Goal: Use online tool/utility: Utilize a website feature to perform a specific function

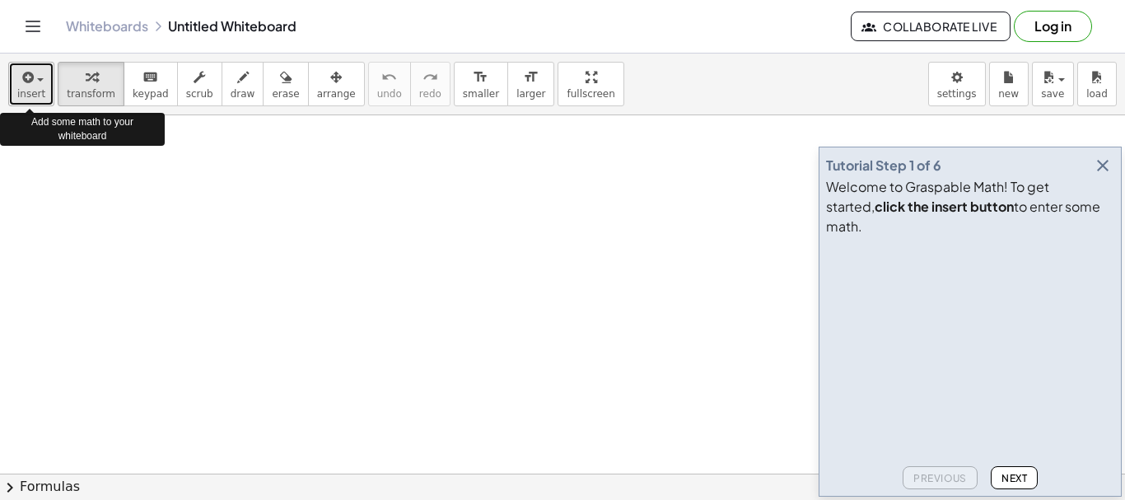
click at [37, 100] on span "insert" at bounding box center [31, 94] width 28 height 12
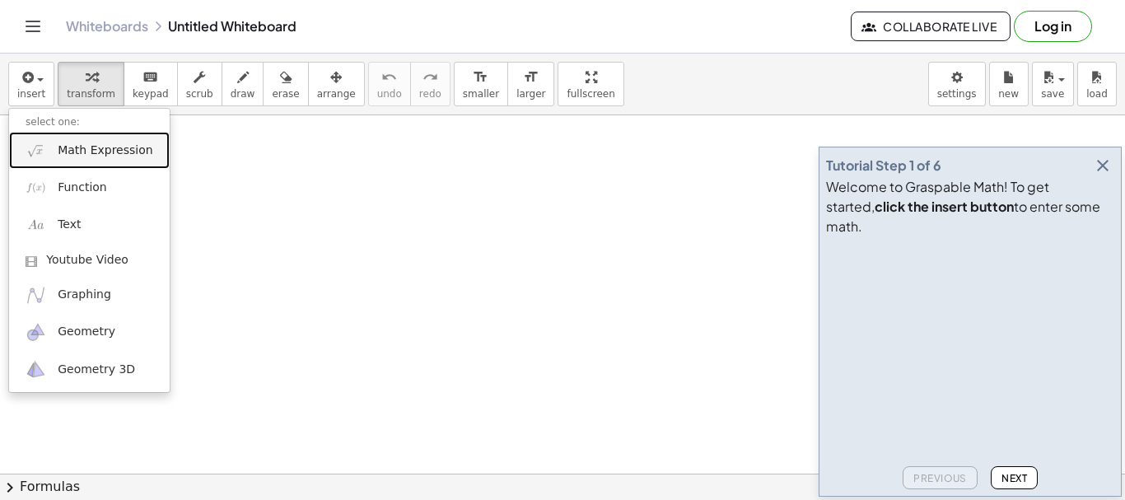
click at [105, 153] on span "Math Expression" at bounding box center [105, 150] width 95 height 16
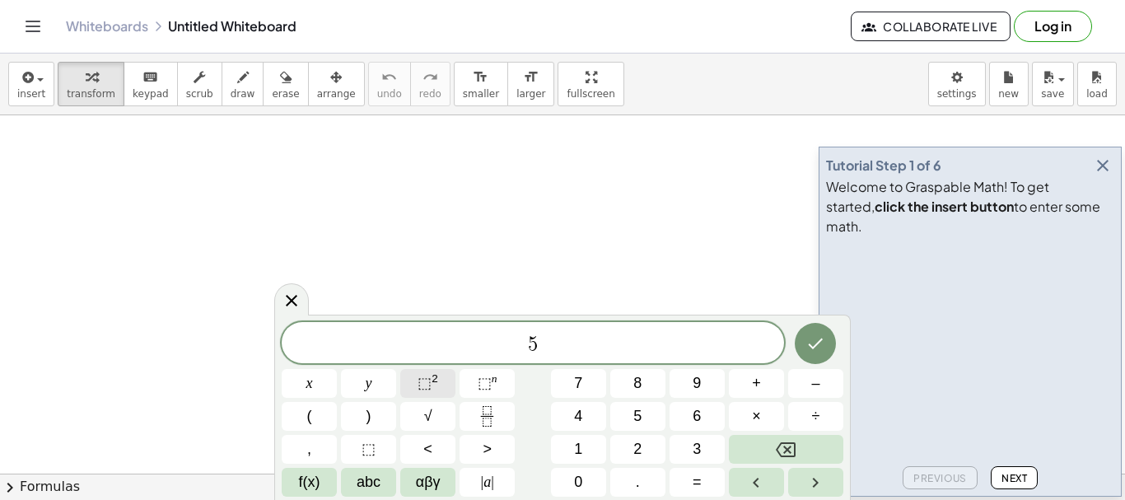
click at [418, 376] on button "⬚ 2" at bounding box center [427, 383] width 55 height 29
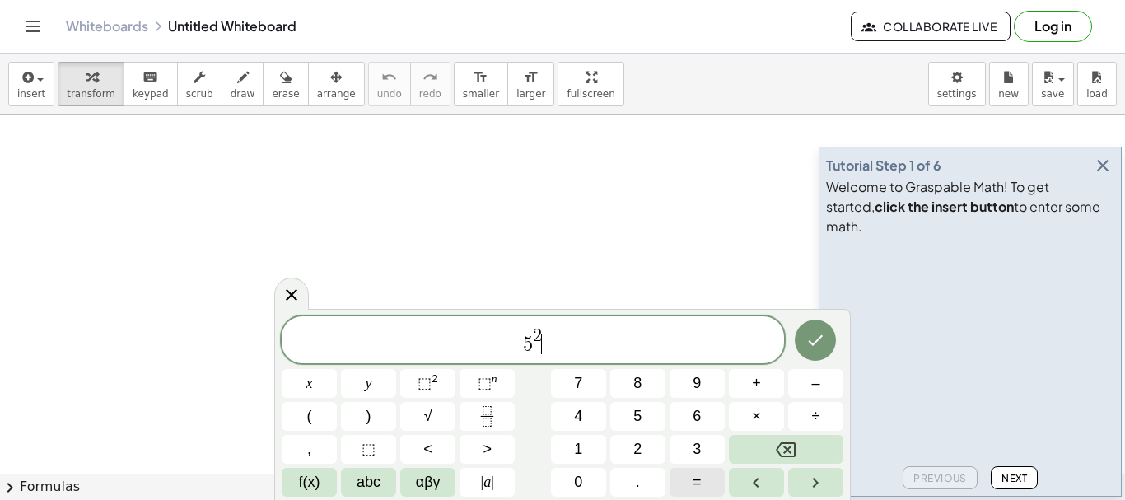
click at [691, 483] on button "=" at bounding box center [697, 482] width 55 height 29
click at [810, 350] on icon "Done" at bounding box center [816, 340] width 20 height 20
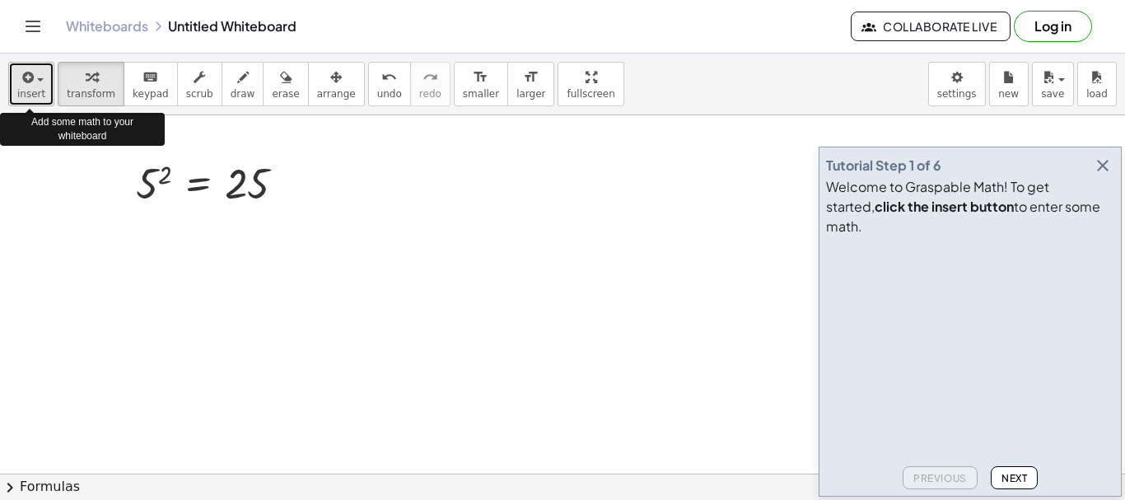
click at [31, 88] on span "insert" at bounding box center [31, 94] width 28 height 12
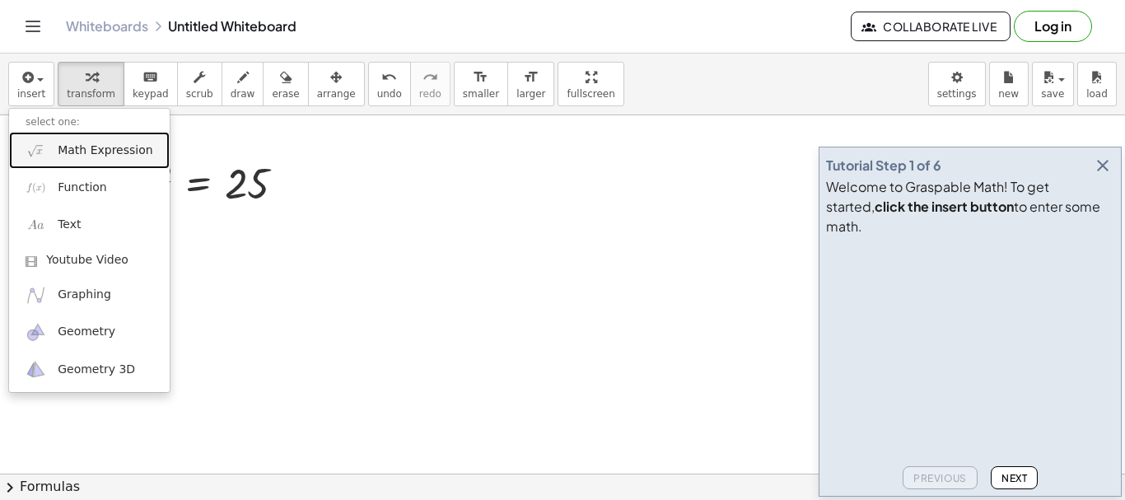
click at [75, 160] on link "Math Expression" at bounding box center [89, 150] width 161 height 37
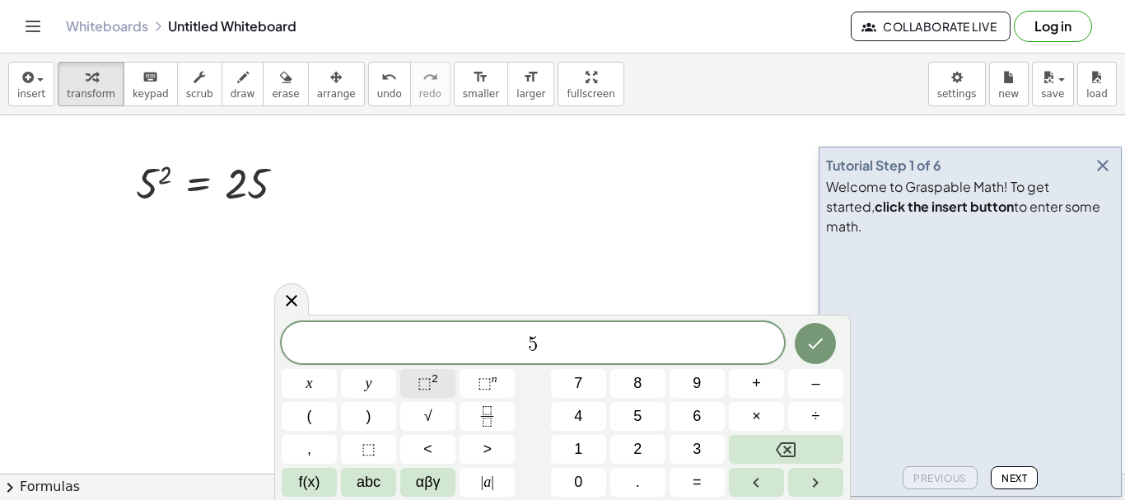
click at [445, 389] on button "⬚ 2" at bounding box center [427, 383] width 55 height 29
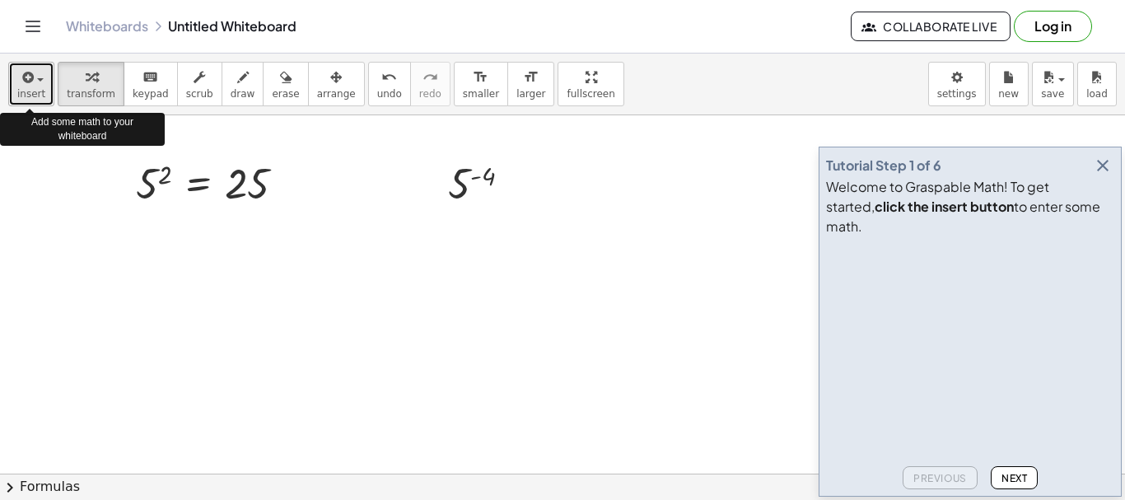
click at [40, 100] on button "insert" at bounding box center [31, 84] width 46 height 44
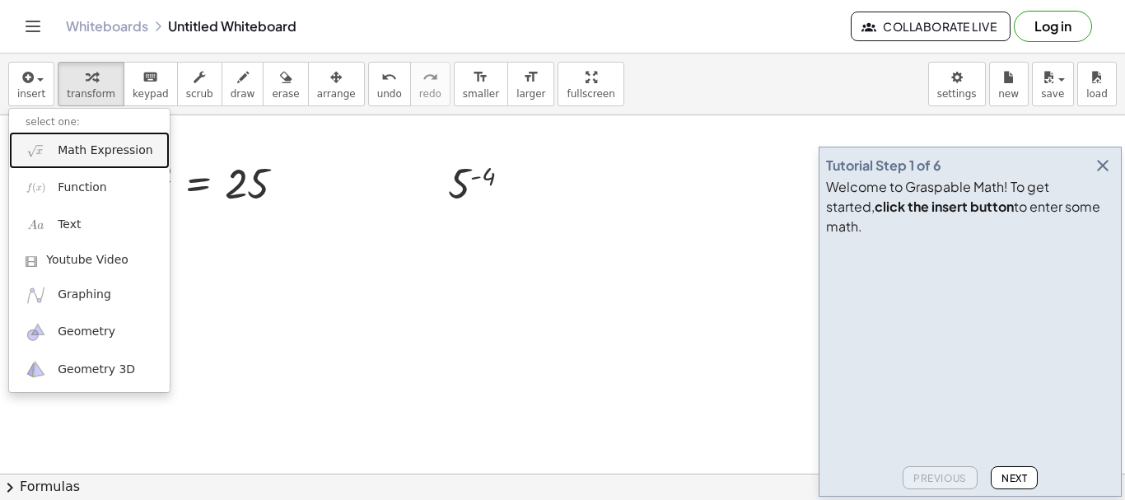
click at [62, 150] on span "Math Expression" at bounding box center [105, 150] width 95 height 16
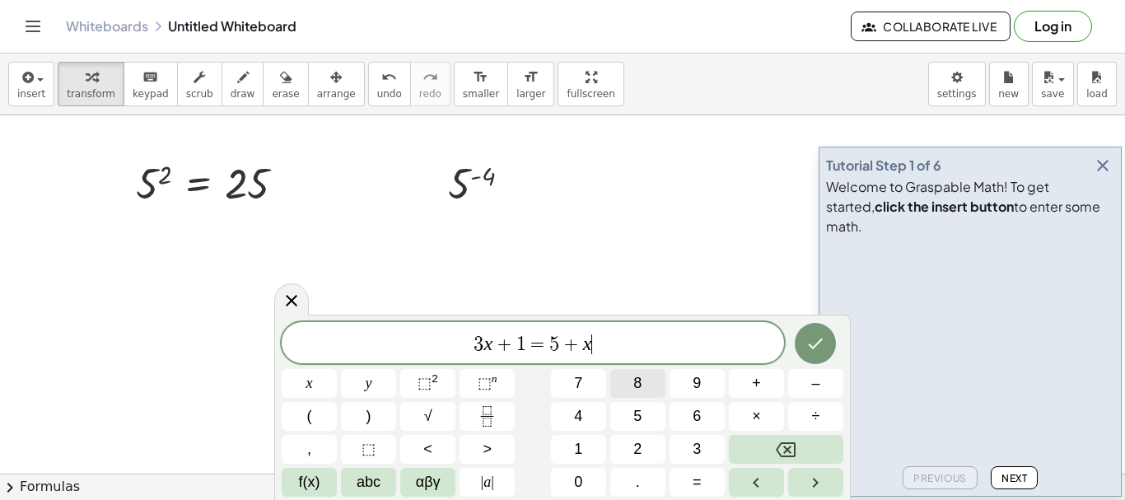
click at [634, 384] on span "8" at bounding box center [637, 383] width 8 height 22
click at [633, 390] on span "8" at bounding box center [637, 383] width 8 height 22
click at [434, 381] on sup "2" at bounding box center [435, 378] width 7 height 12
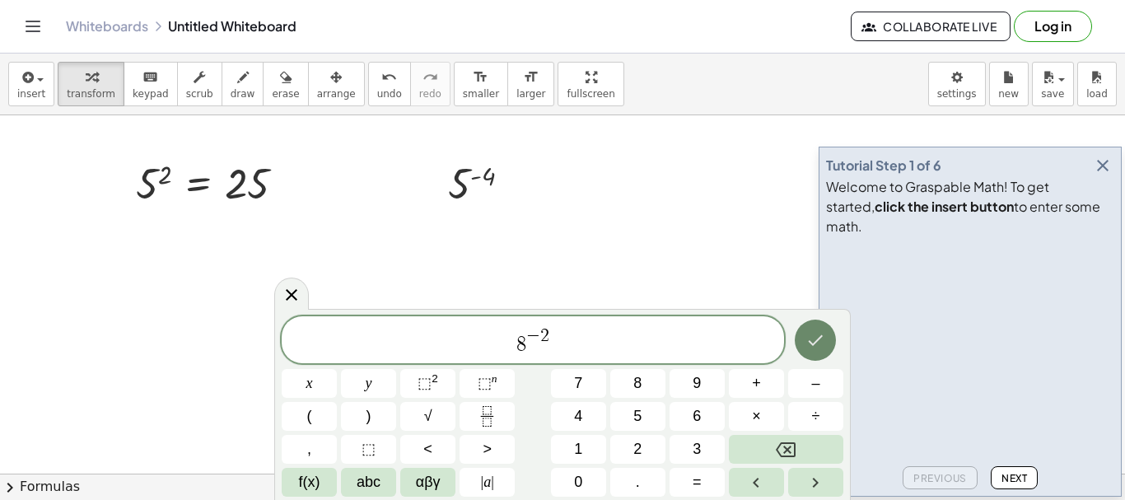
click at [810, 335] on icon "Done" at bounding box center [816, 340] width 20 height 20
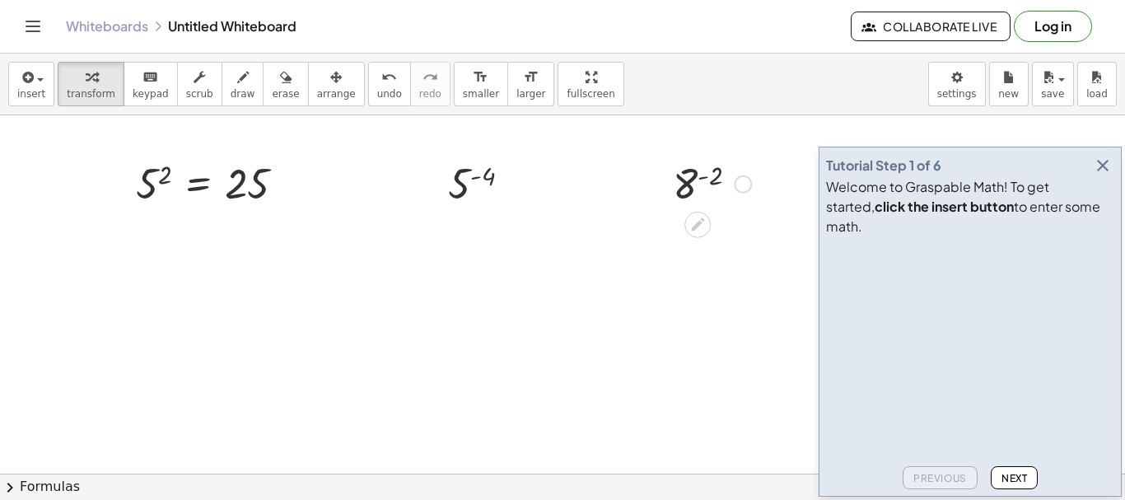
click at [749, 184] on div at bounding box center [743, 184] width 18 height 18
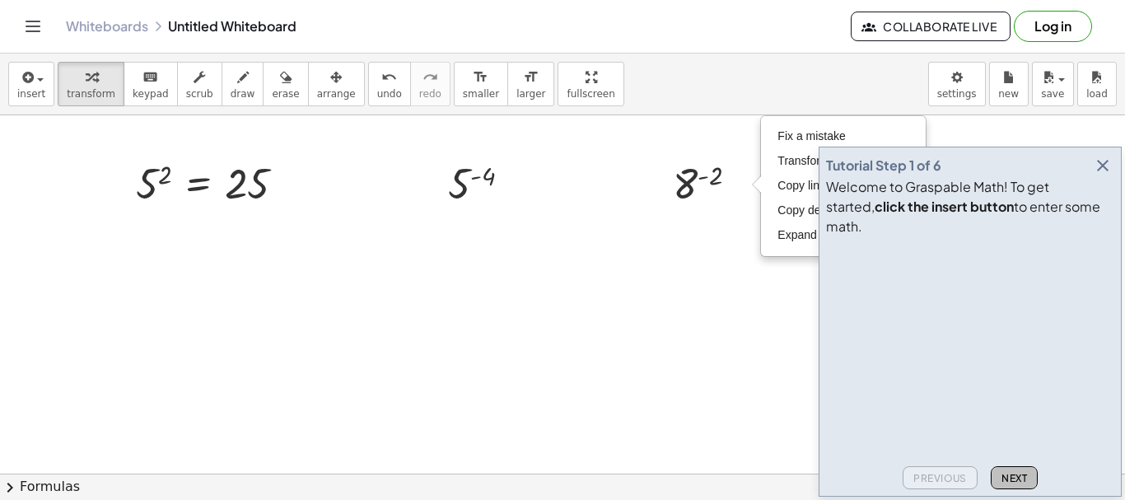
click at [1013, 479] on span "Next" at bounding box center [1015, 478] width 26 height 12
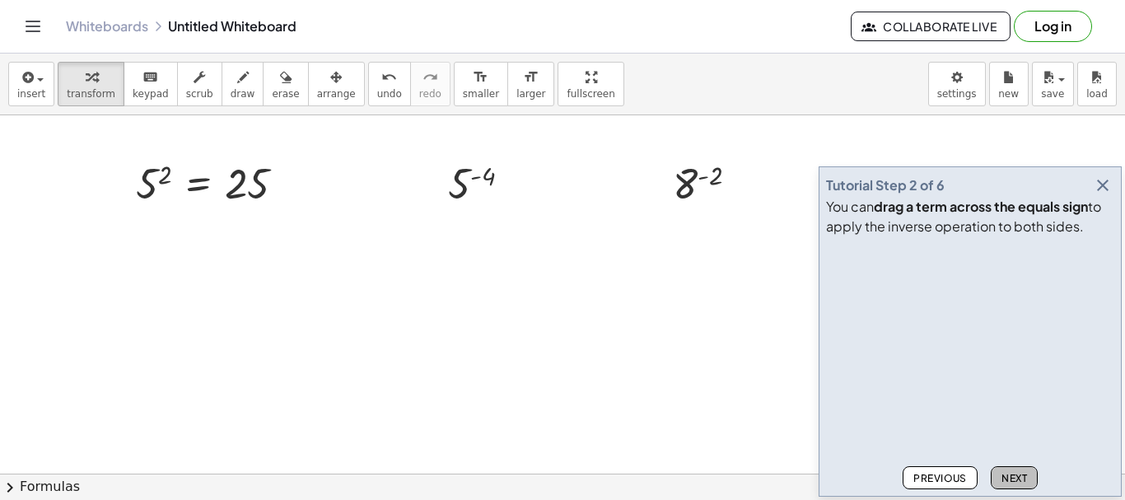
click at [1011, 474] on span "Next" at bounding box center [1015, 478] width 26 height 12
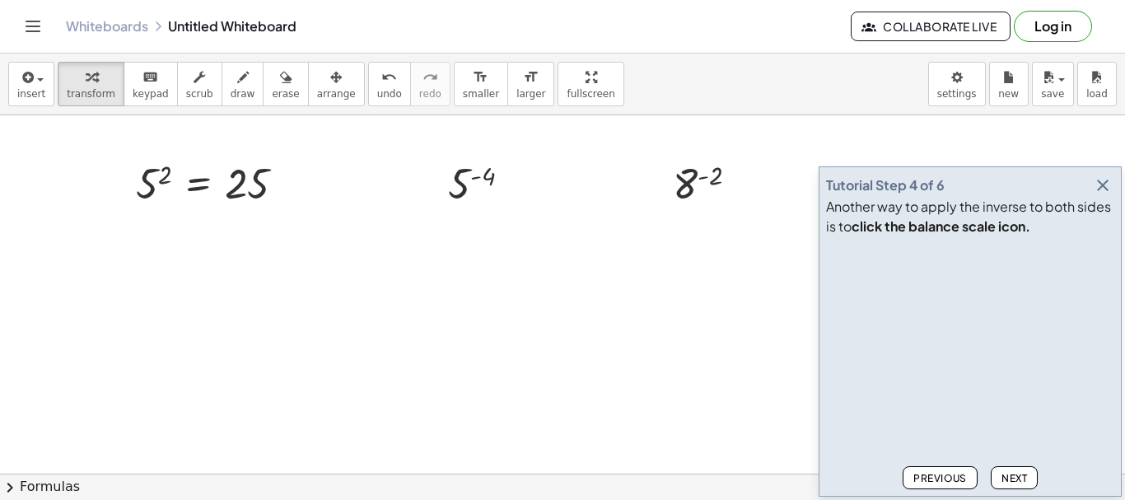
click at [1019, 481] on span "Next" at bounding box center [1015, 478] width 26 height 12
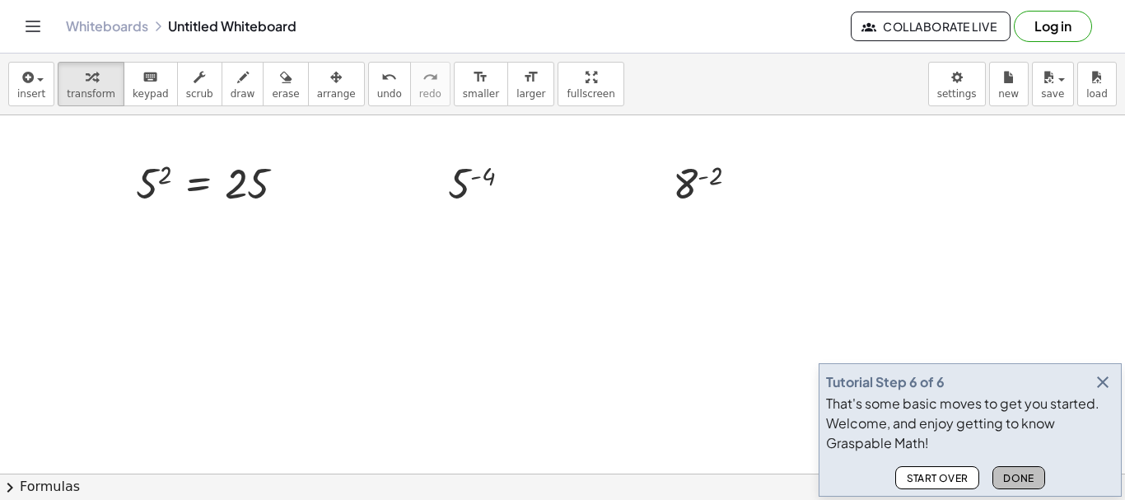
click at [1019, 481] on span "Done" at bounding box center [1018, 478] width 31 height 12
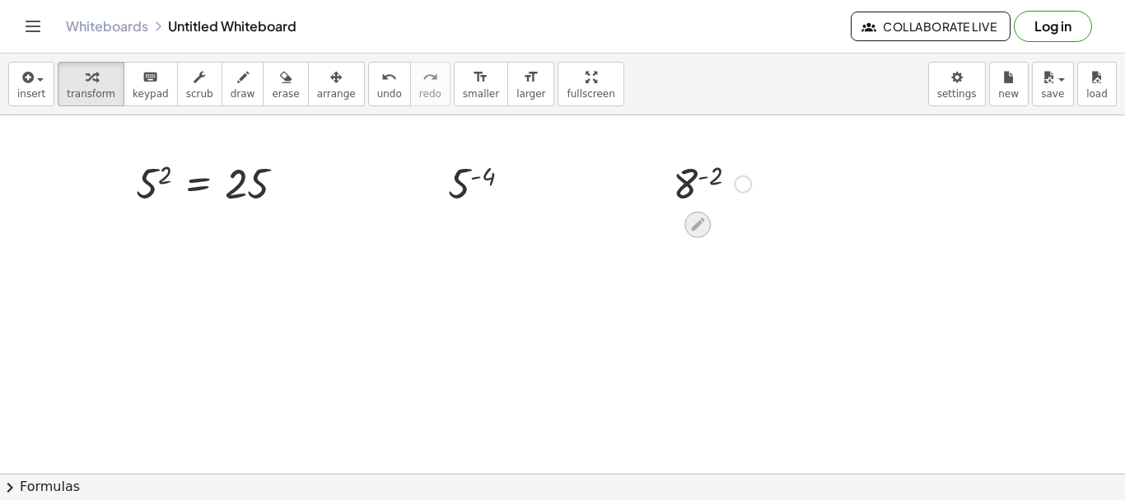
click at [698, 223] on icon at bounding box center [697, 224] width 13 height 13
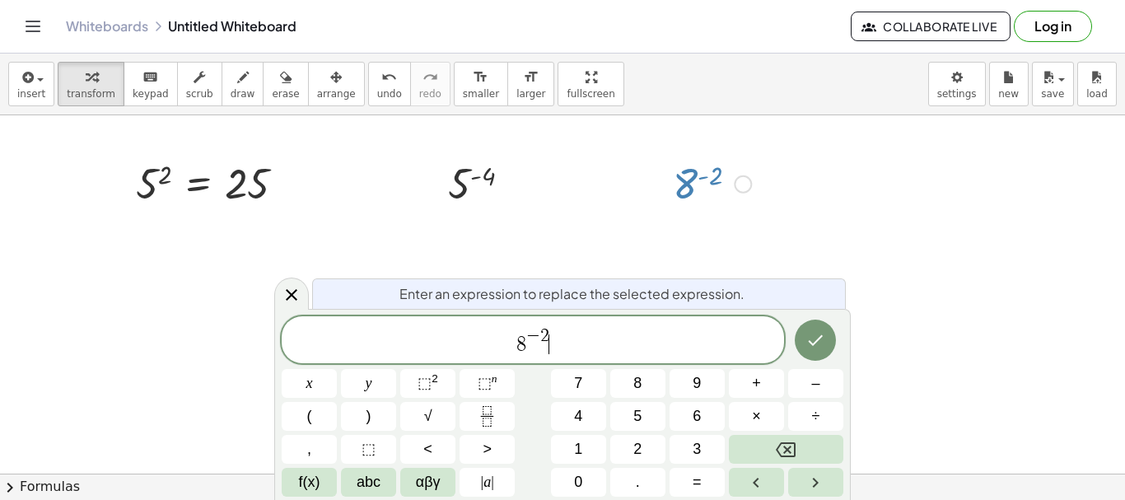
click at [598, 351] on span "8 − 2 ​" at bounding box center [533, 341] width 502 height 30
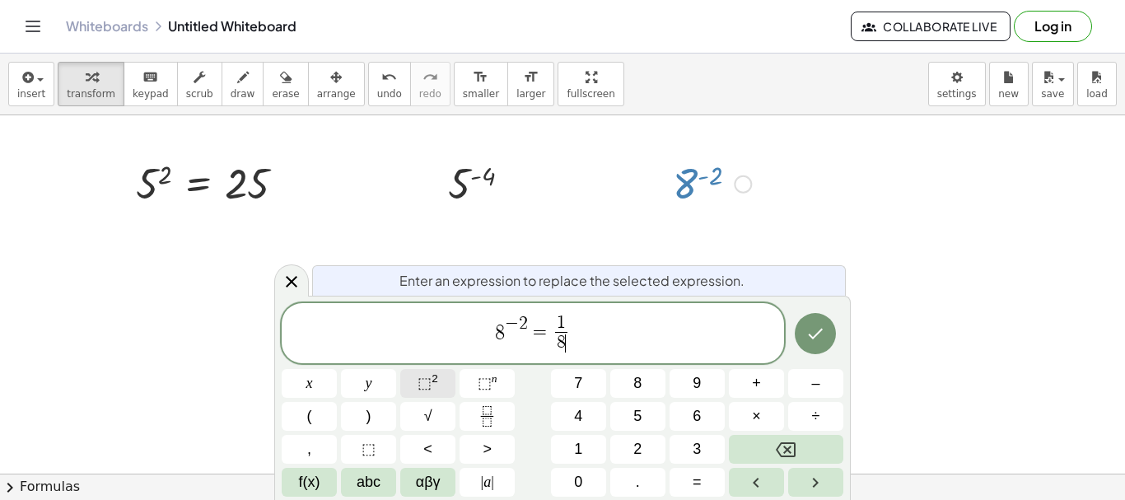
click at [424, 385] on span "⬚" at bounding box center [425, 383] width 14 height 16
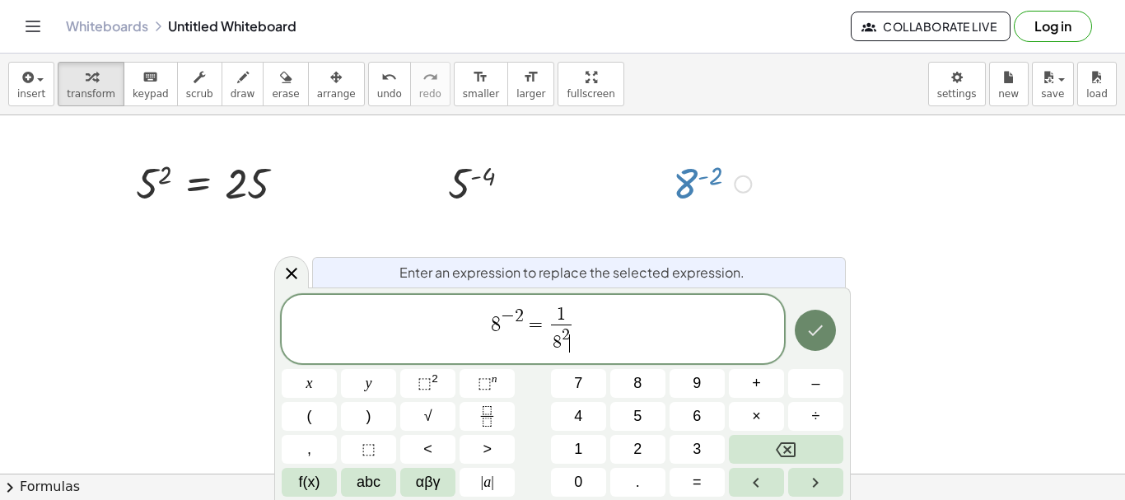
click at [824, 333] on icon "Done" at bounding box center [816, 330] width 20 height 20
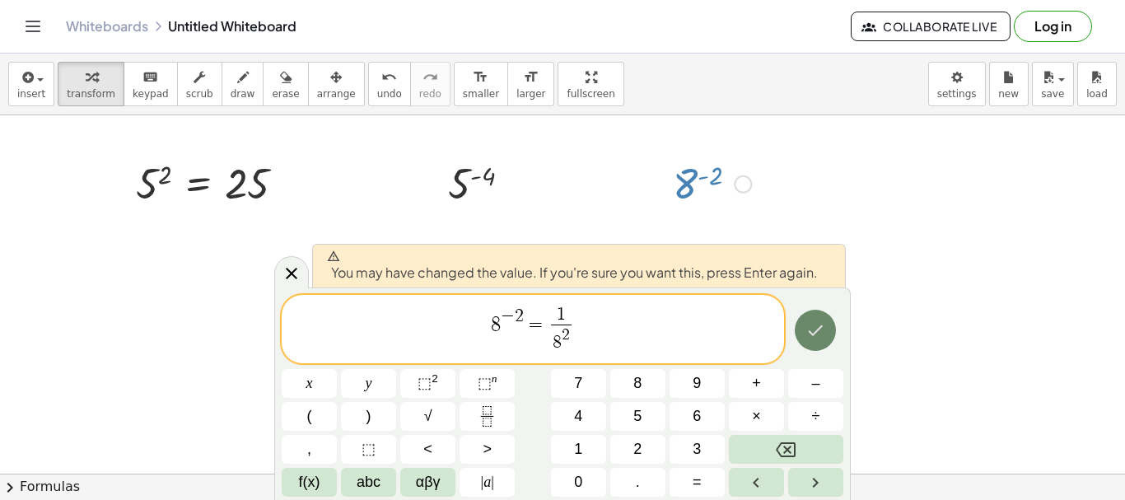
click at [810, 340] on button "Done" at bounding box center [815, 330] width 41 height 41
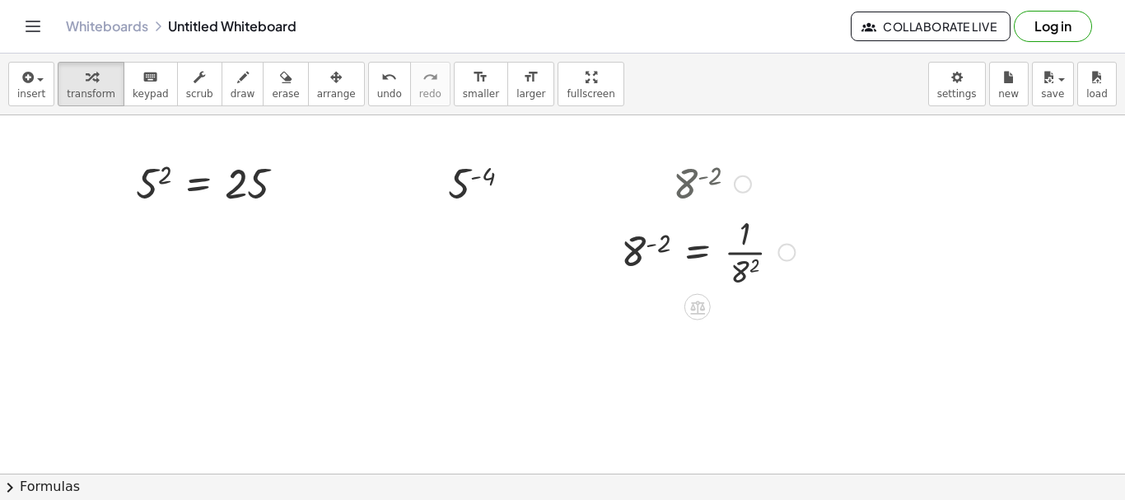
click at [764, 258] on div at bounding box center [708, 251] width 190 height 82
click at [782, 259] on div "Fix a mistake Transform line Copy line as LaTeX Copy derivation as LaTeX Expand…" at bounding box center [787, 253] width 18 height 18
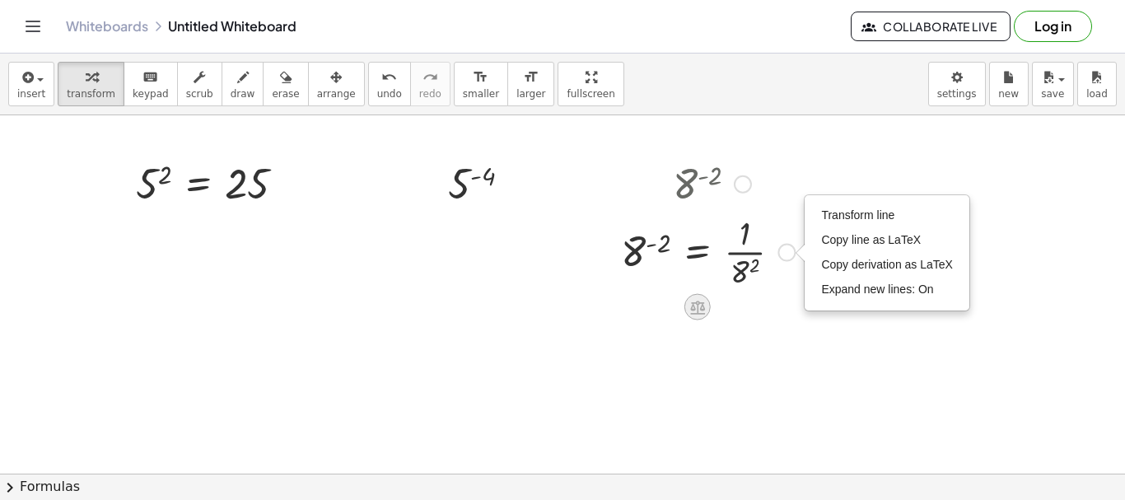
click at [699, 315] on icon at bounding box center [697, 306] width 17 height 17
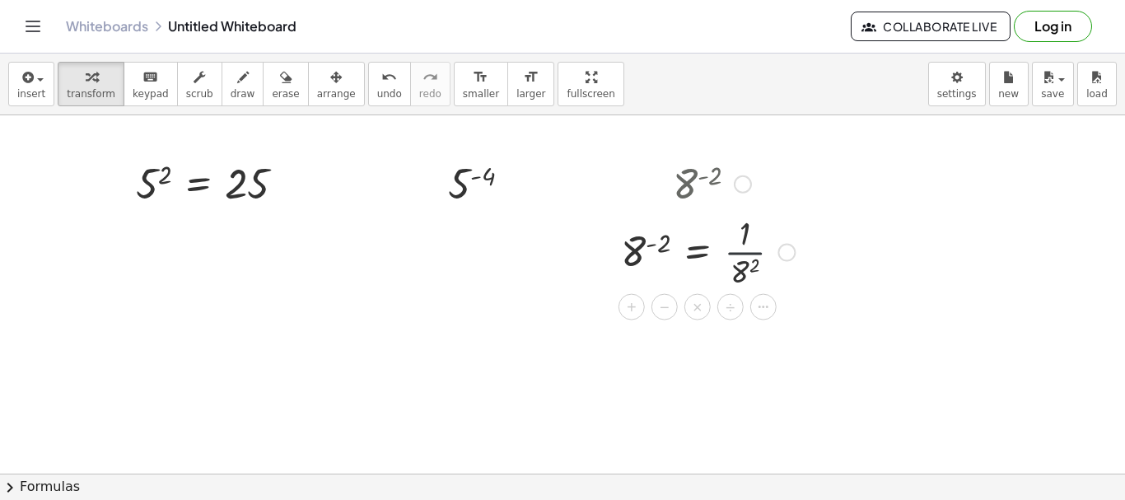
click at [750, 255] on div at bounding box center [708, 251] width 190 height 82
click at [642, 248] on div at bounding box center [708, 251] width 190 height 82
click at [368, 83] on button "undo undo" at bounding box center [389, 84] width 43 height 44
click at [699, 184] on div at bounding box center [708, 183] width 190 height 54
click at [680, 176] on div at bounding box center [708, 183] width 190 height 54
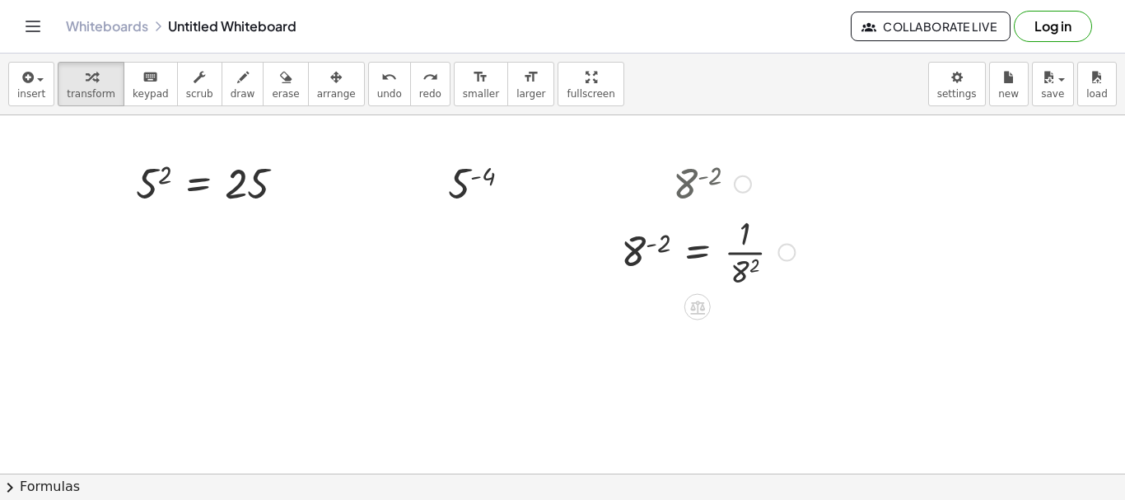
click at [680, 176] on div at bounding box center [708, 183] width 190 height 54
click at [637, 263] on div at bounding box center [708, 251] width 190 height 82
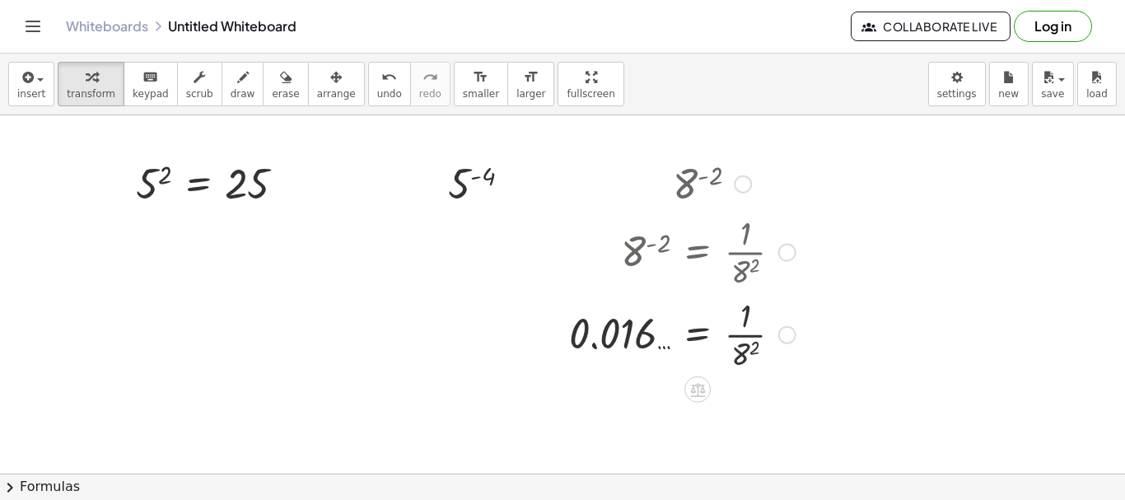
click at [687, 348] on div at bounding box center [682, 333] width 243 height 82
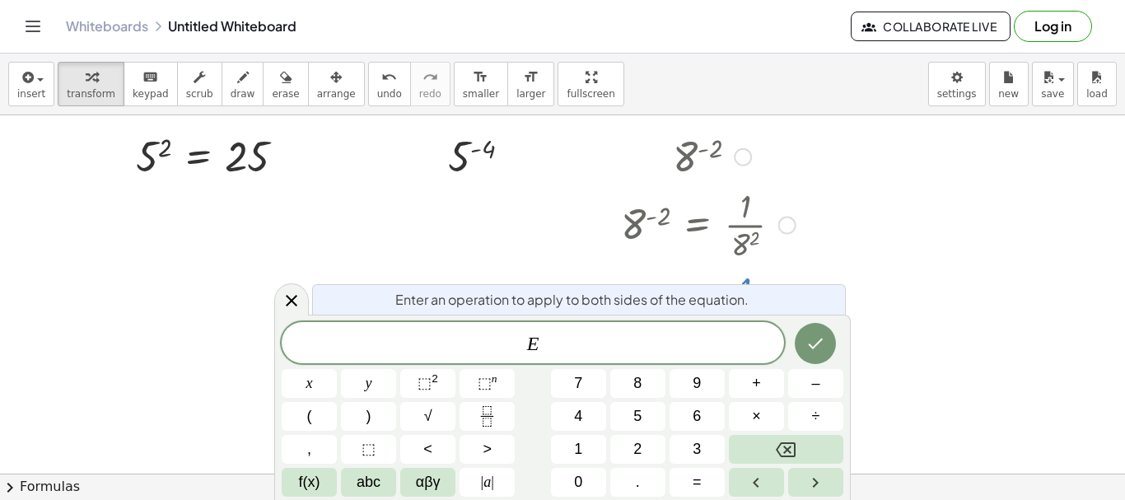
scroll to position [28, 0]
click at [377, 90] on span "undo" at bounding box center [389, 94] width 25 height 12
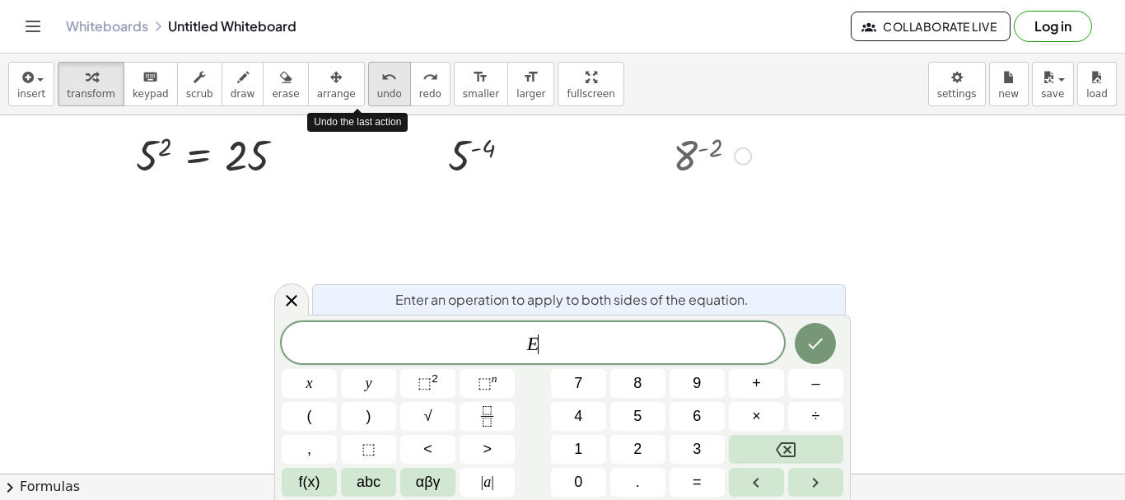
click at [377, 90] on span "undo" at bounding box center [389, 94] width 25 height 12
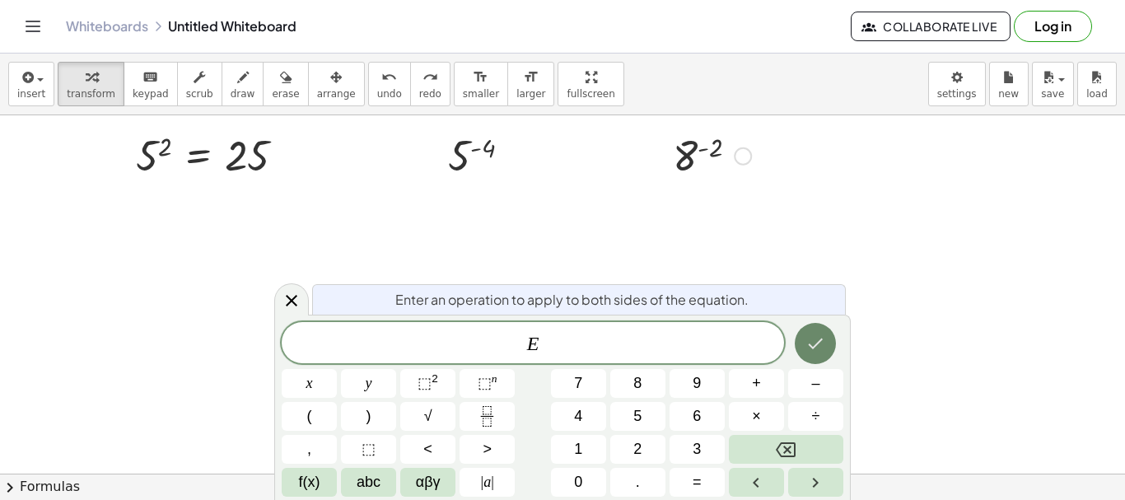
click at [818, 347] on icon "Done" at bounding box center [816, 344] width 20 height 20
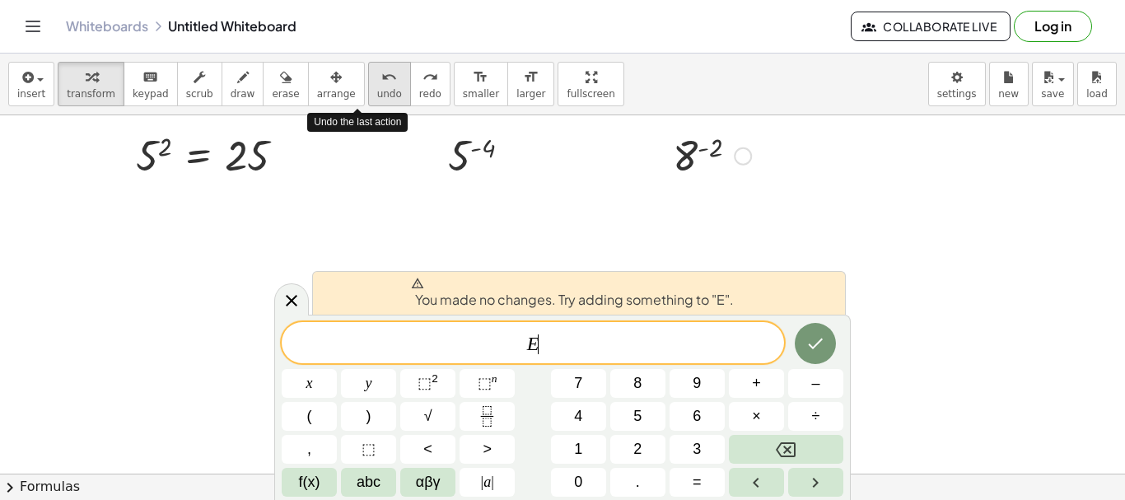
click at [377, 91] on span "undo" at bounding box center [389, 94] width 25 height 12
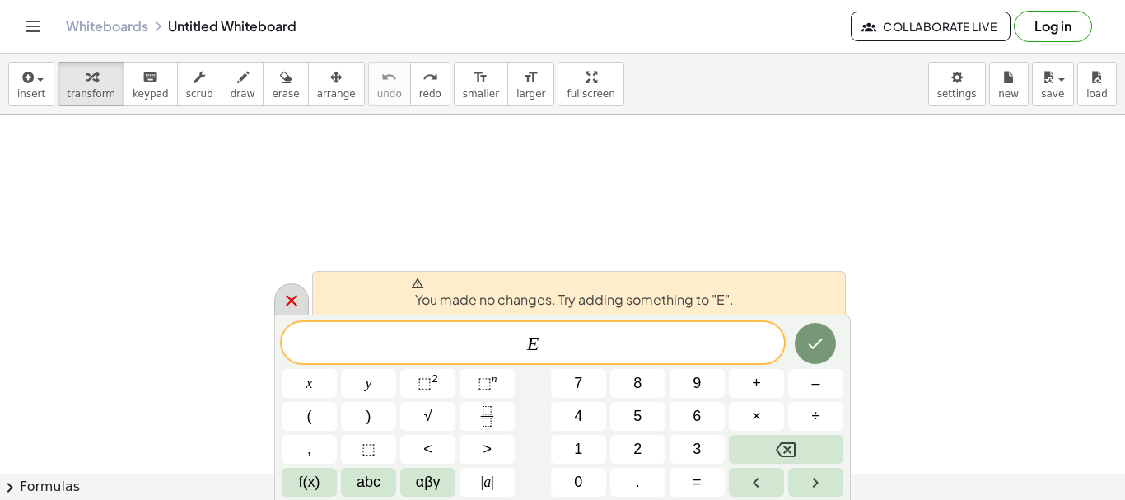
click at [289, 296] on icon at bounding box center [292, 301] width 20 height 20
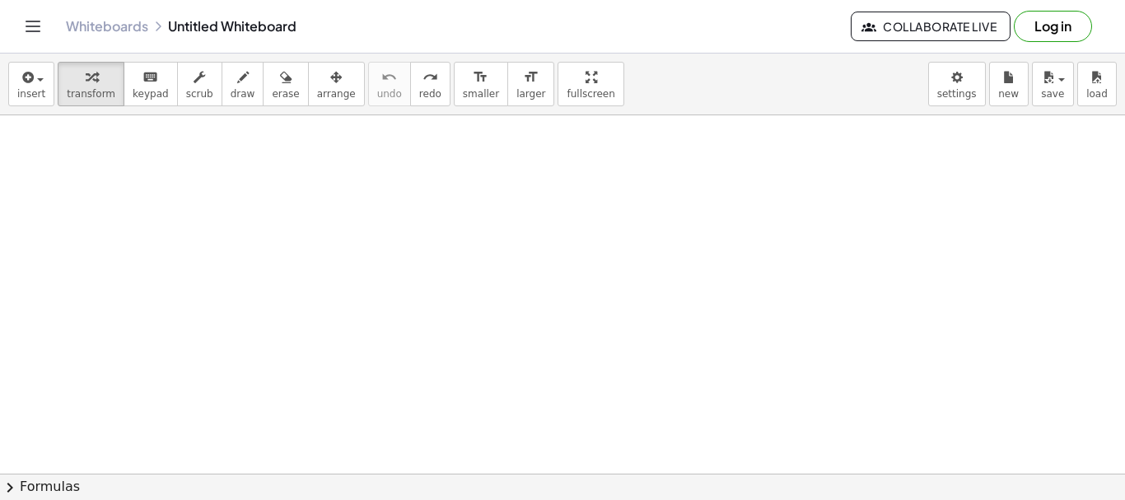
scroll to position [0, 0]
click at [127, 206] on div at bounding box center [562, 473] width 1125 height 717
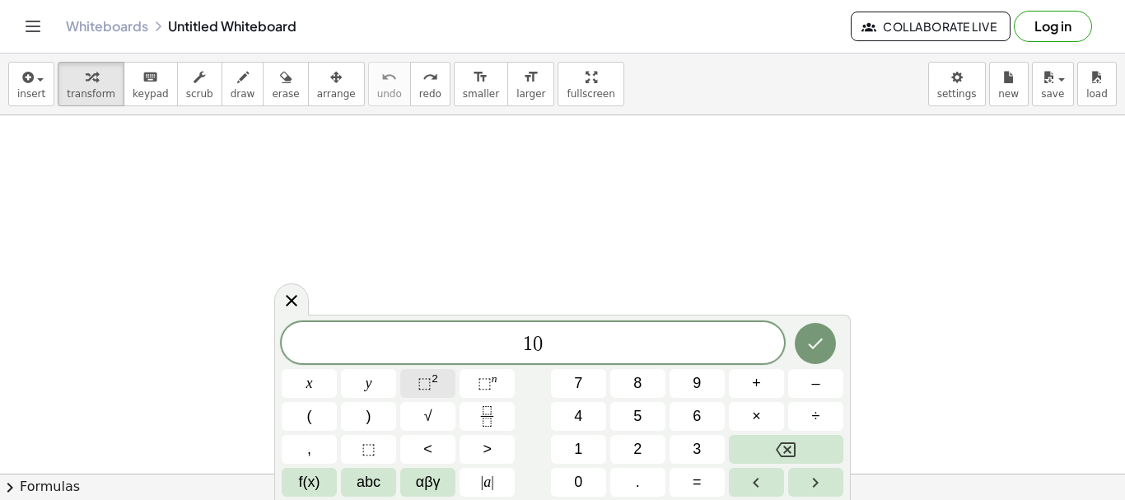
click at [431, 385] on span "⬚" at bounding box center [425, 383] width 14 height 16
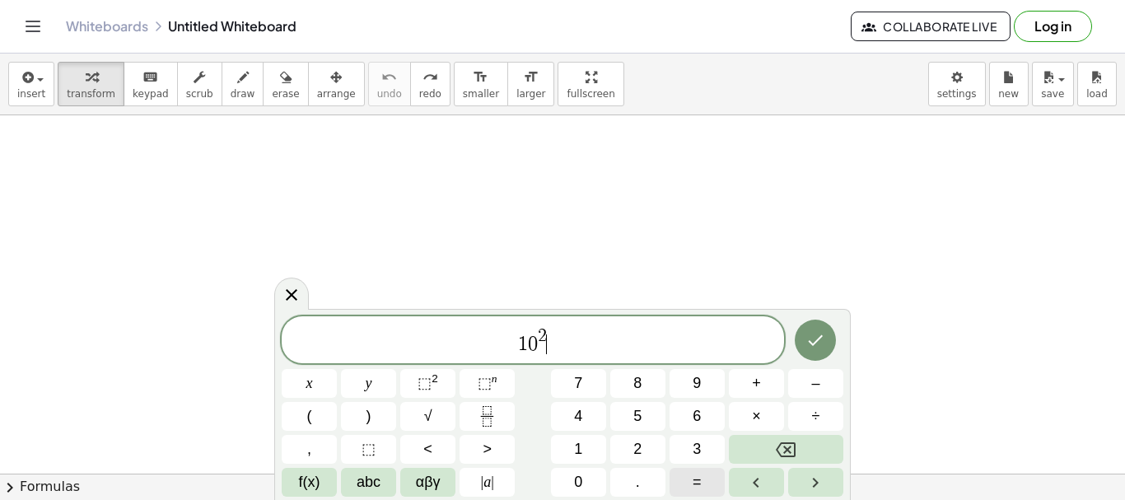
click at [696, 487] on span "=" at bounding box center [697, 482] width 9 height 22
click at [816, 351] on button "Done" at bounding box center [815, 340] width 41 height 41
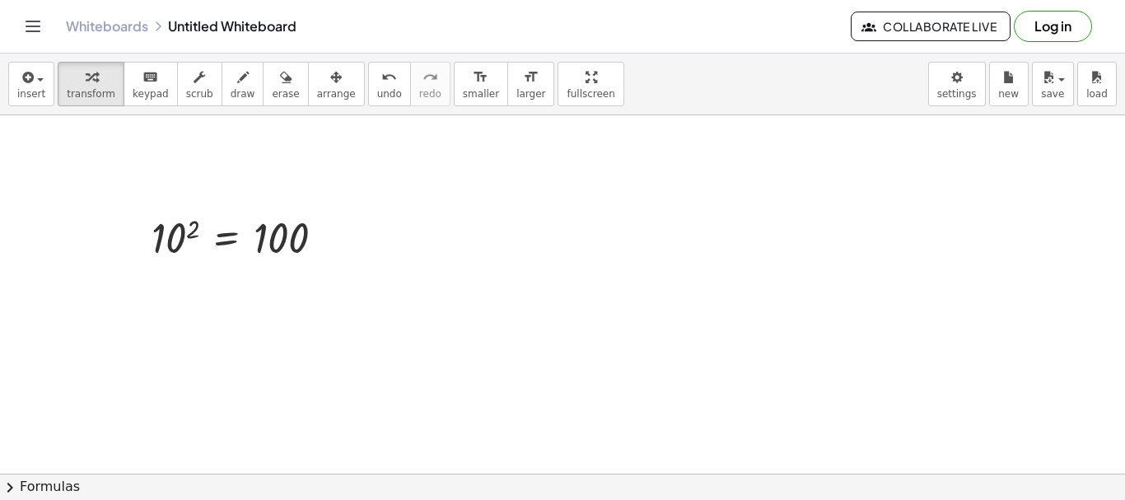
click at [165, 290] on div at bounding box center [562, 473] width 1125 height 717
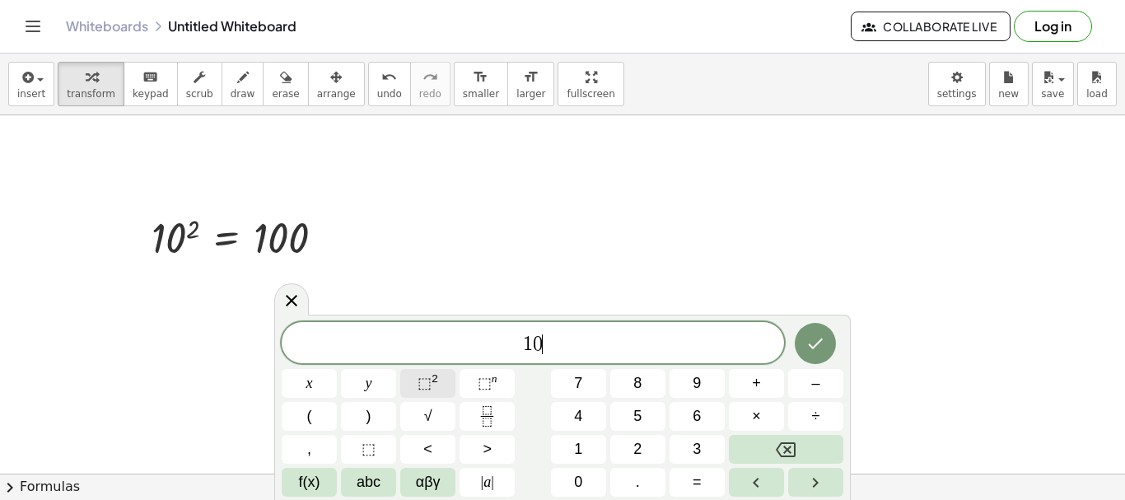
click at [435, 383] on sup "2" at bounding box center [435, 378] width 7 height 12
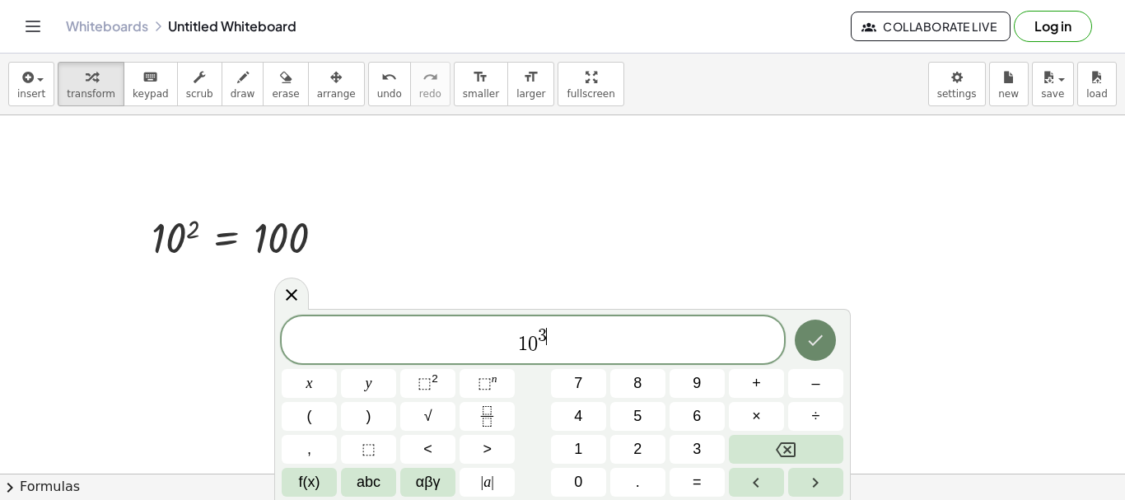
click at [816, 344] on icon "Done" at bounding box center [816, 340] width 20 height 20
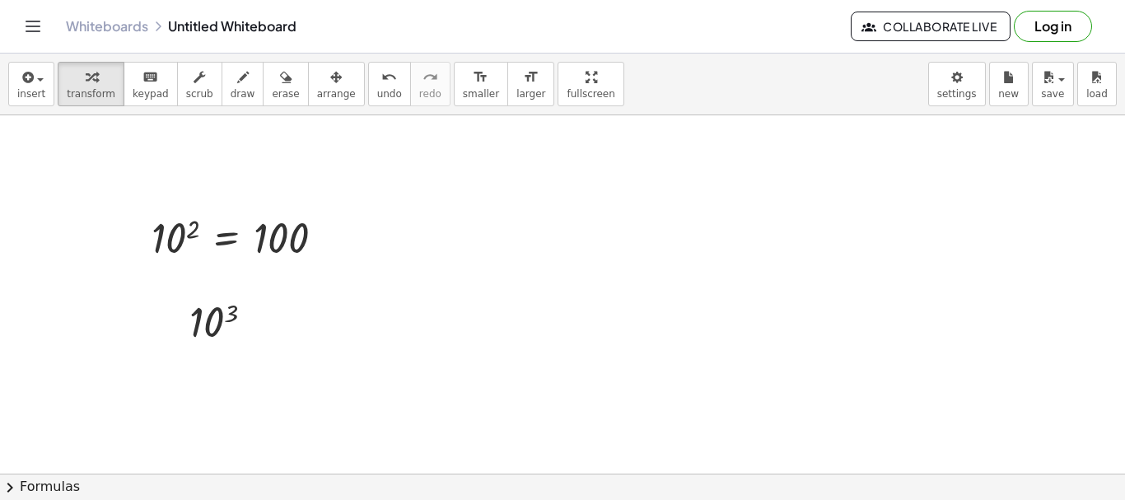
click at [190, 397] on div at bounding box center [562, 473] width 1125 height 717
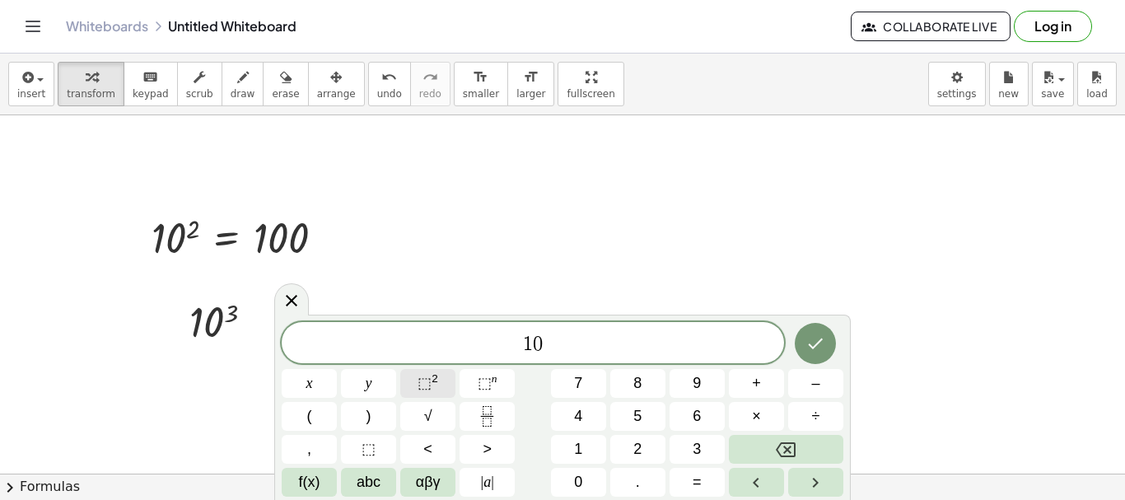
click at [428, 383] on span "⬚" at bounding box center [425, 383] width 14 height 16
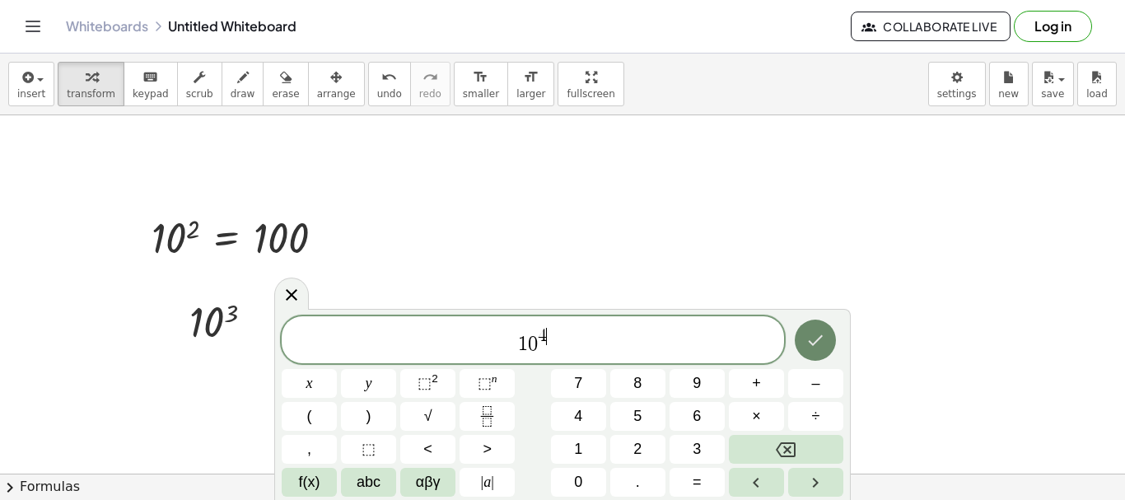
click at [811, 346] on icon "Done" at bounding box center [816, 340] width 20 height 20
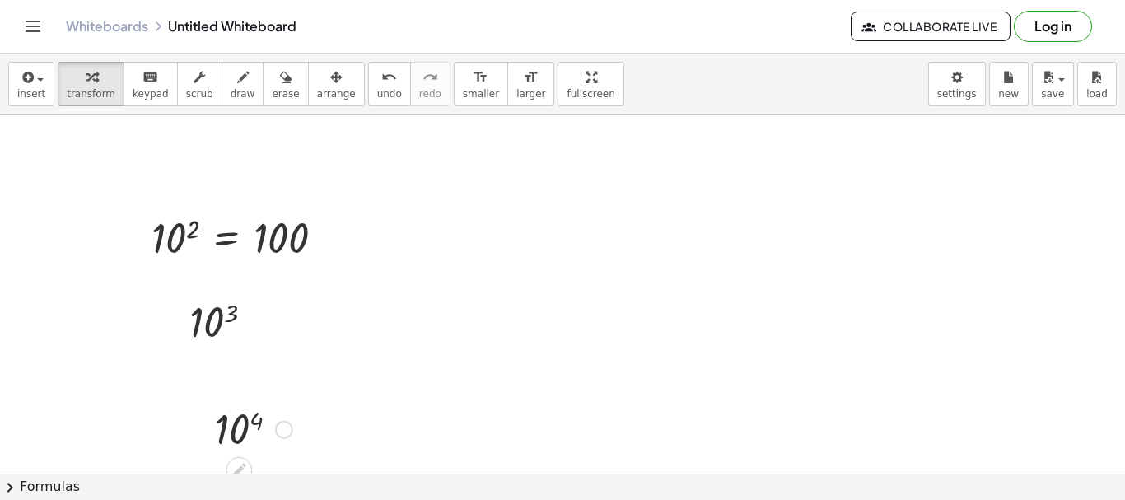
click at [234, 430] on div at bounding box center [254, 428] width 94 height 54
click at [473, 221] on div at bounding box center [562, 473] width 1125 height 717
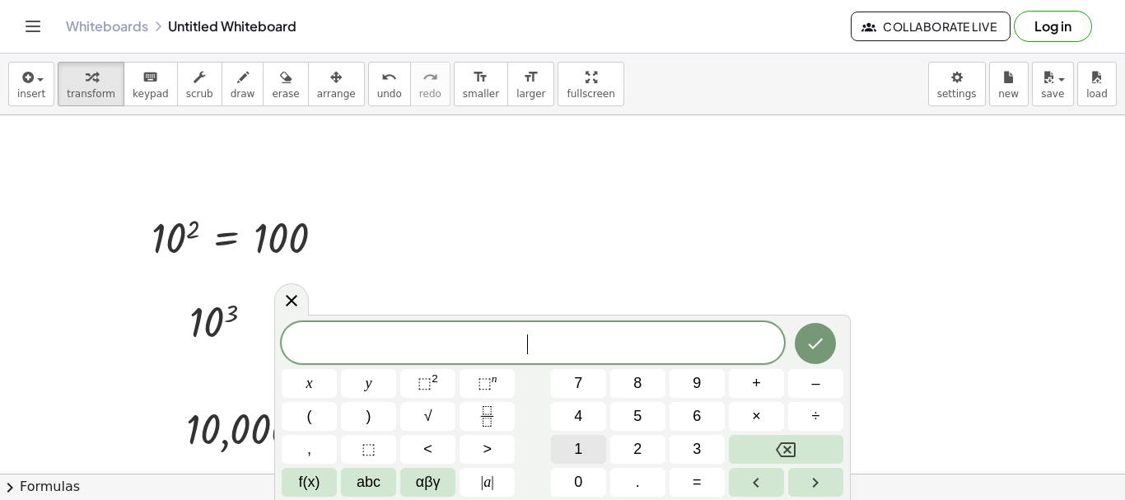
click at [586, 450] on button "1" at bounding box center [578, 449] width 55 height 29
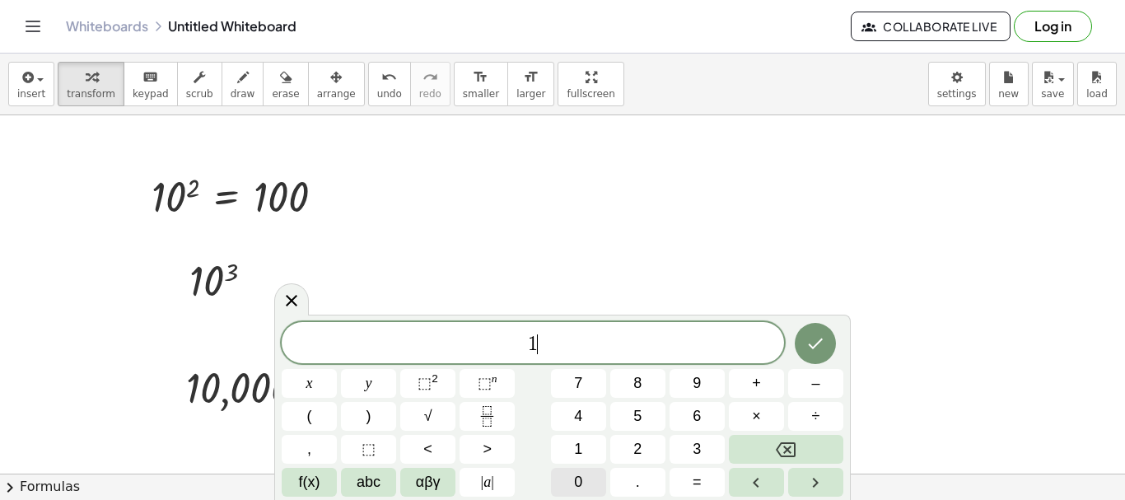
click at [581, 483] on span "0" at bounding box center [578, 482] width 8 height 22
click at [426, 381] on span "⬚" at bounding box center [425, 383] width 14 height 16
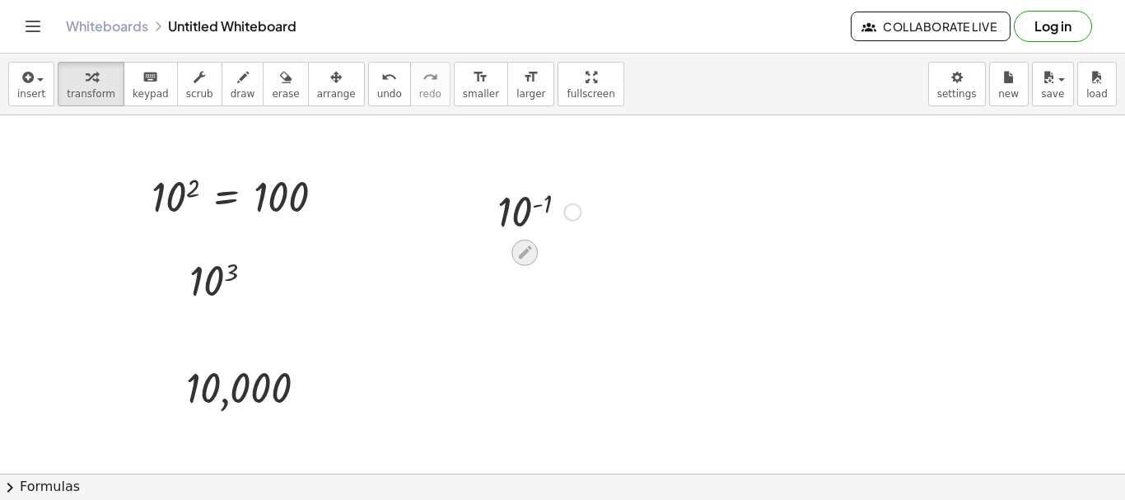
click at [525, 259] on icon at bounding box center [524, 252] width 17 height 17
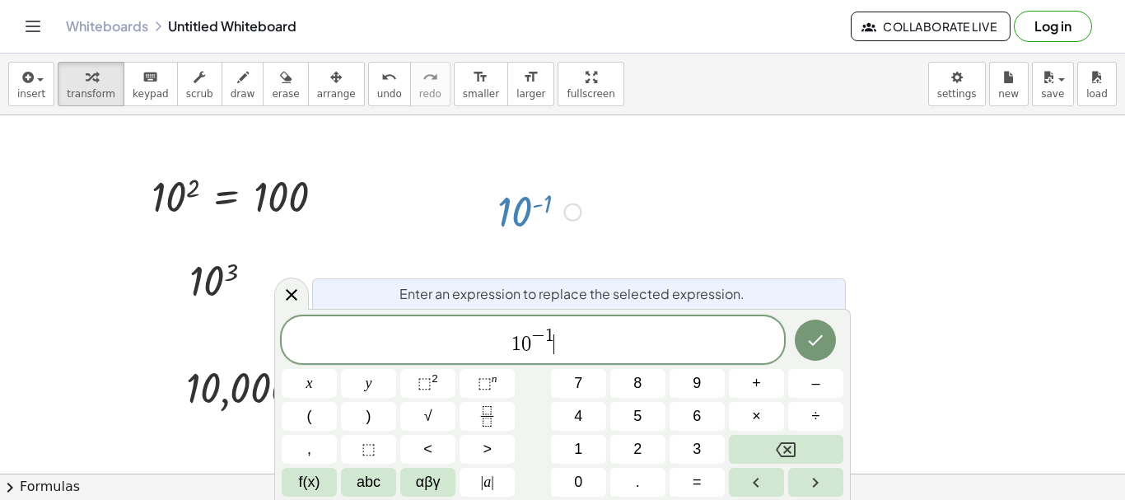
click at [597, 340] on span "1 0 − 1 ​" at bounding box center [533, 341] width 502 height 30
click at [693, 480] on span "=" at bounding box center [697, 482] width 9 height 22
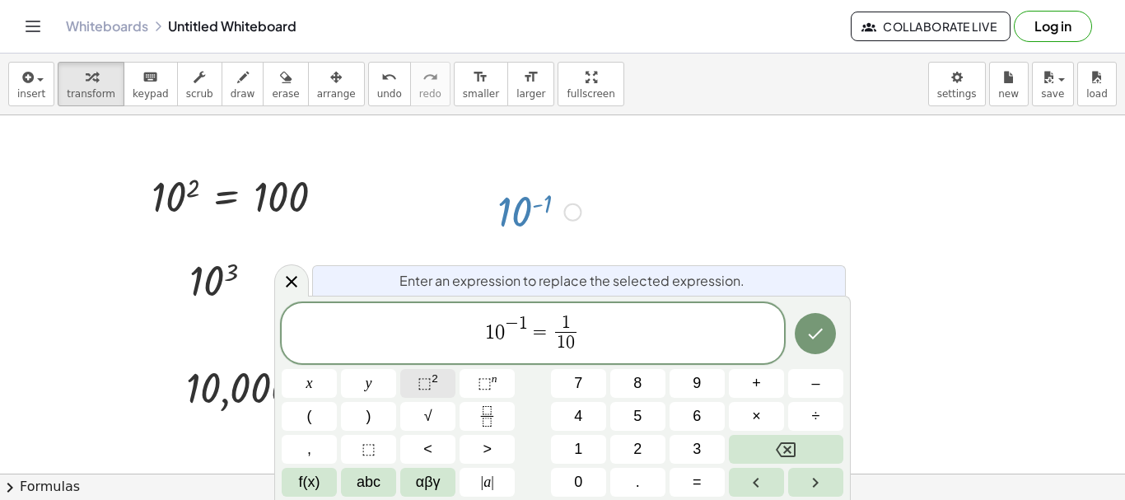
click at [432, 385] on sup "2" at bounding box center [435, 378] width 7 height 12
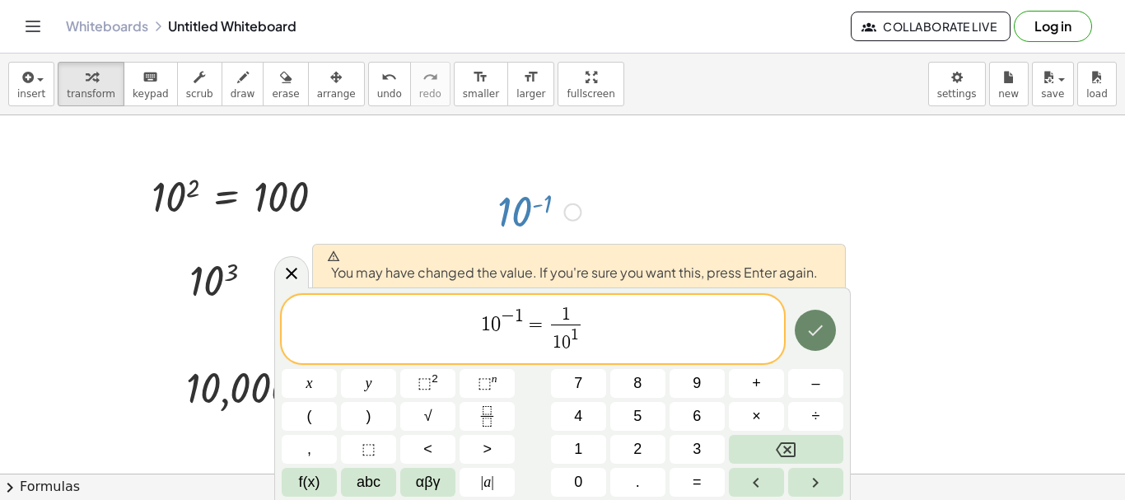
click at [824, 335] on icon "Done" at bounding box center [816, 330] width 20 height 20
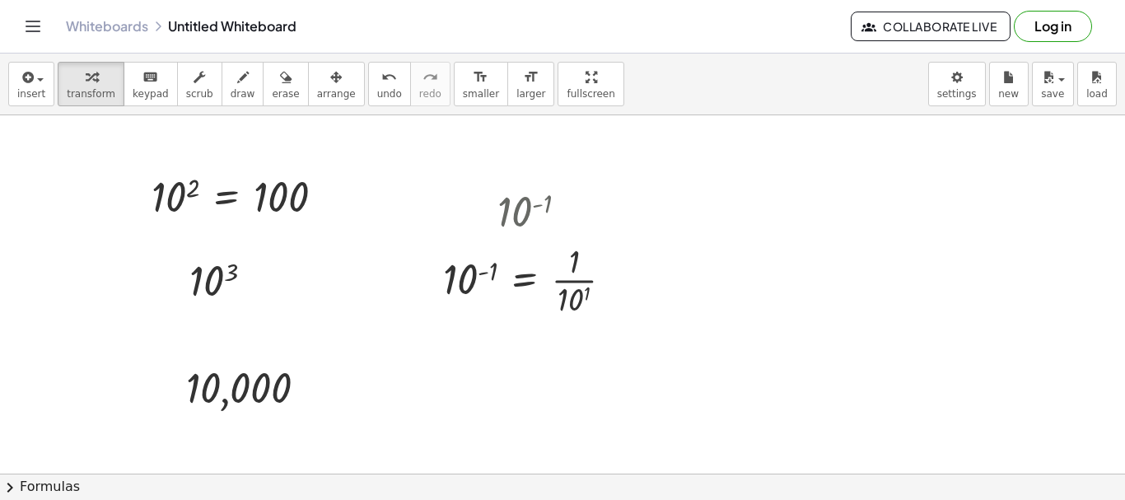
click at [437, 367] on div at bounding box center [562, 432] width 1125 height 717
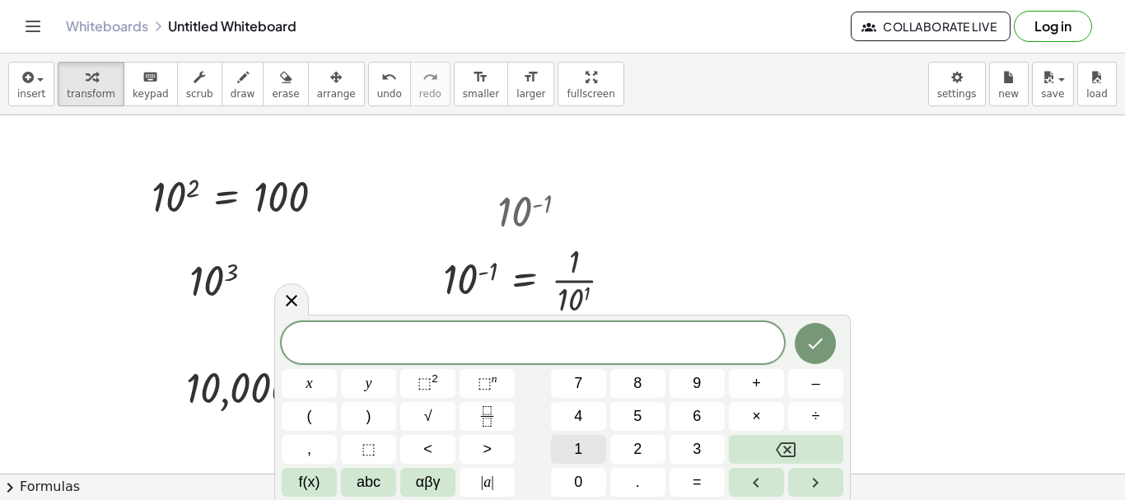
click at [573, 451] on button "1" at bounding box center [578, 449] width 55 height 29
click at [577, 489] on span "0" at bounding box center [578, 482] width 8 height 22
click at [426, 378] on span "⬚" at bounding box center [425, 383] width 14 height 16
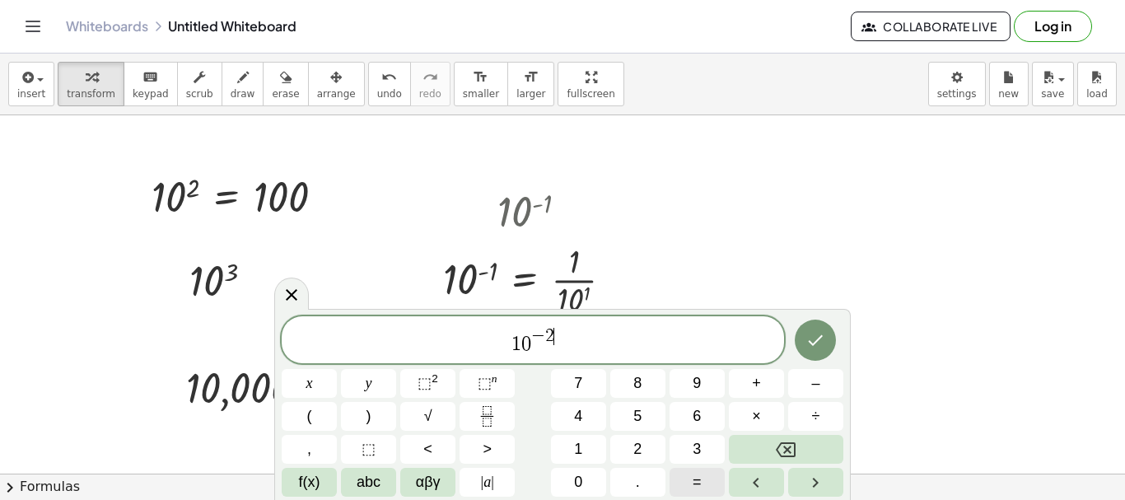
click at [689, 485] on button "=" at bounding box center [697, 482] width 55 height 29
click at [689, 479] on button "=" at bounding box center [697, 482] width 55 height 29
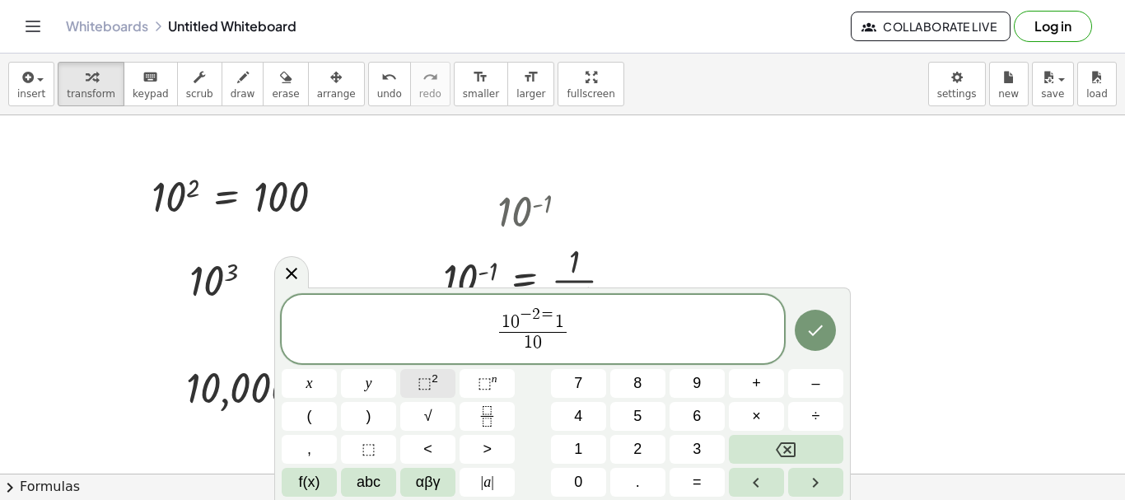
click at [423, 392] on span "⬚ 2" at bounding box center [428, 383] width 21 height 22
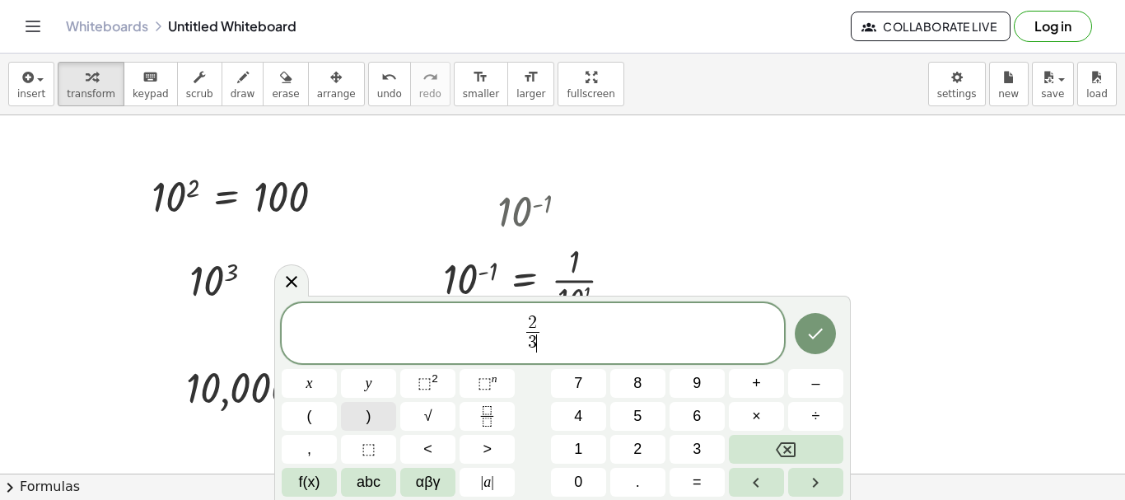
click at [371, 415] on span ")" at bounding box center [369, 416] width 5 height 22
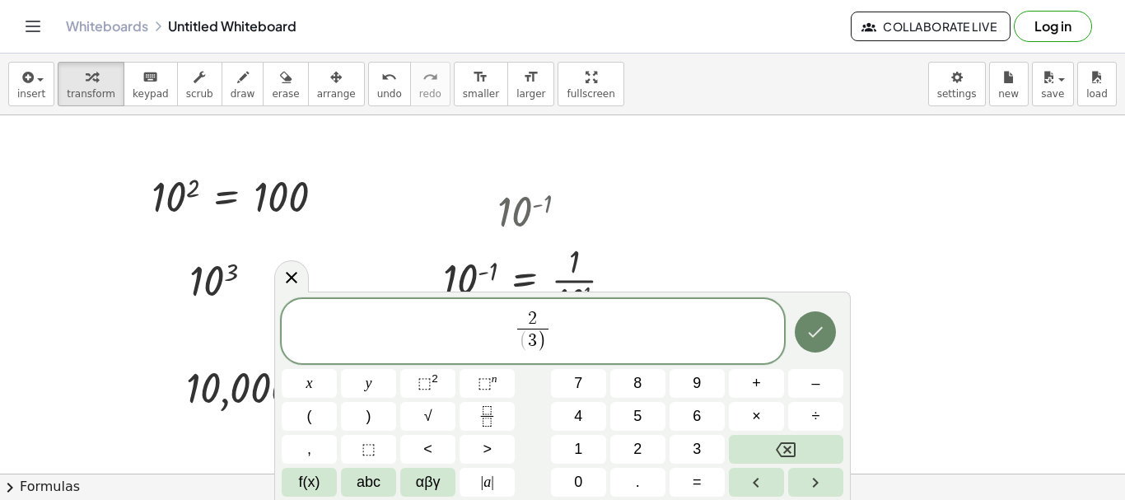
click at [810, 339] on icon "Done" at bounding box center [816, 332] width 20 height 20
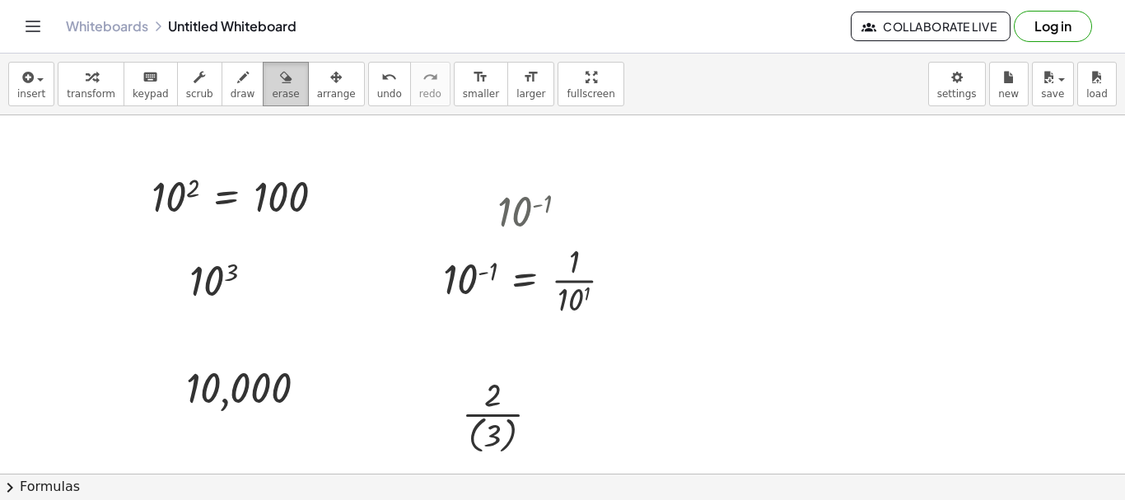
click at [280, 71] on icon "button" at bounding box center [286, 78] width 12 height 20
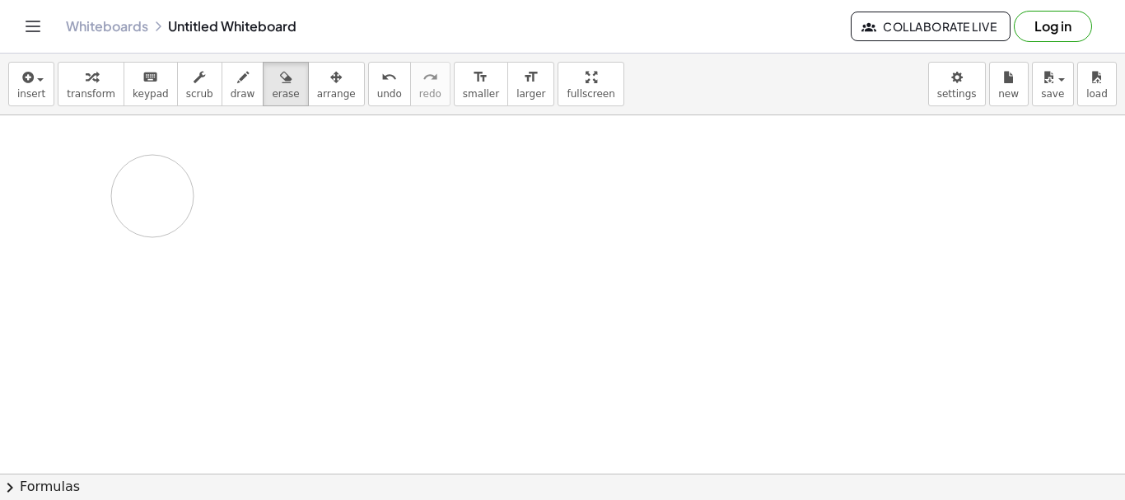
drag, startPoint x: 266, startPoint y: 244, endPoint x: 152, endPoint y: 202, distance: 121.2
click at [152, 202] on div at bounding box center [562, 432] width 1125 height 717
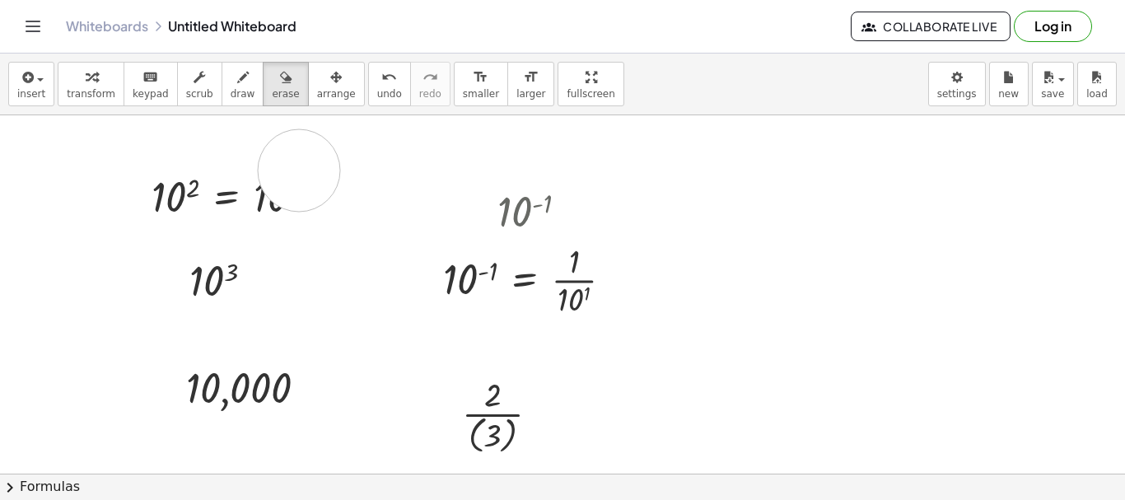
click at [299, 170] on div at bounding box center [562, 432] width 1125 height 717
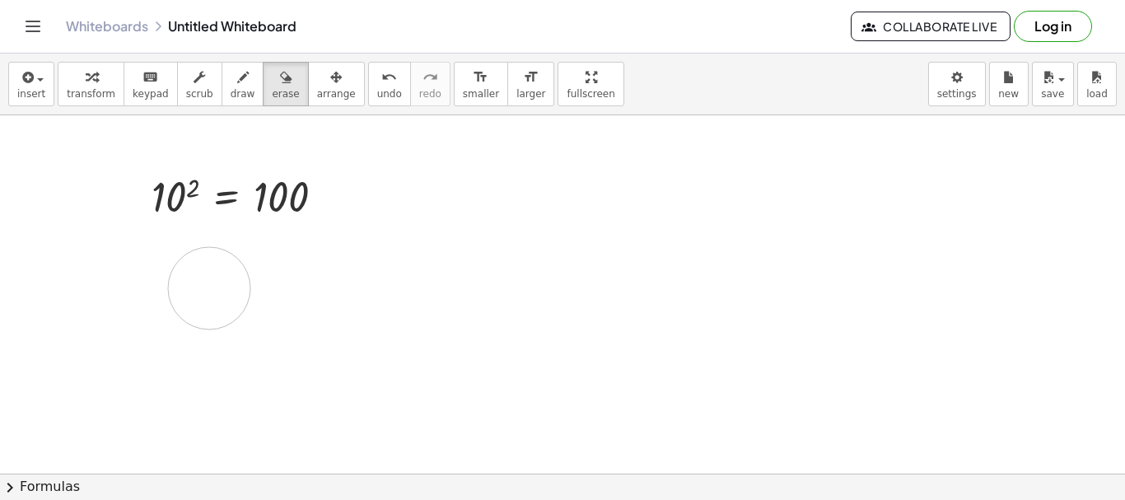
drag, startPoint x: 330, startPoint y: 311, endPoint x: 215, endPoint y: 283, distance: 118.7
click at [215, 283] on div at bounding box center [562, 432] width 1125 height 717
drag, startPoint x: 222, startPoint y: 270, endPoint x: 263, endPoint y: 390, distance: 126.3
click at [263, 390] on div at bounding box center [562, 432] width 1125 height 717
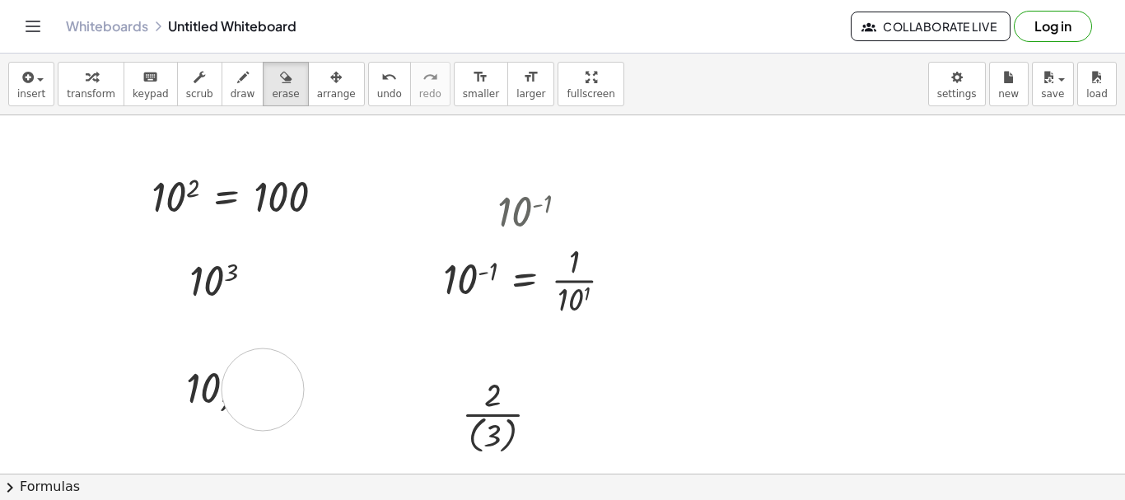
click at [263, 390] on div at bounding box center [562, 432] width 1125 height 717
drag, startPoint x: 263, startPoint y: 390, endPoint x: 260, endPoint y: 372, distance: 17.5
click at [260, 372] on div at bounding box center [562, 432] width 1125 height 717
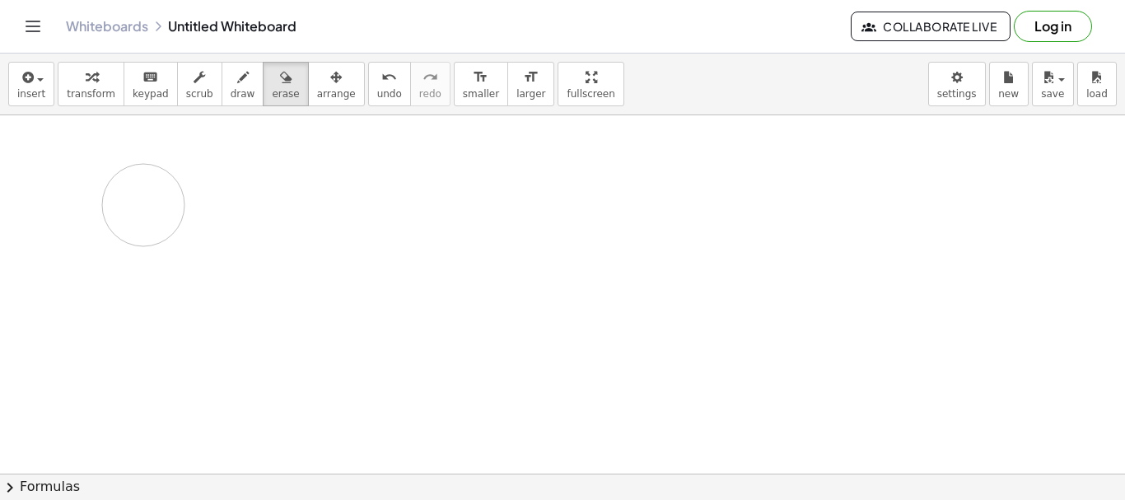
drag, startPoint x: 432, startPoint y: 389, endPoint x: 147, endPoint y: 204, distance: 339.5
click at [147, 204] on div at bounding box center [562, 432] width 1125 height 717
drag, startPoint x: 147, startPoint y: 204, endPoint x: 558, endPoint y: 287, distance: 419.2
click at [558, 287] on div at bounding box center [562, 432] width 1125 height 717
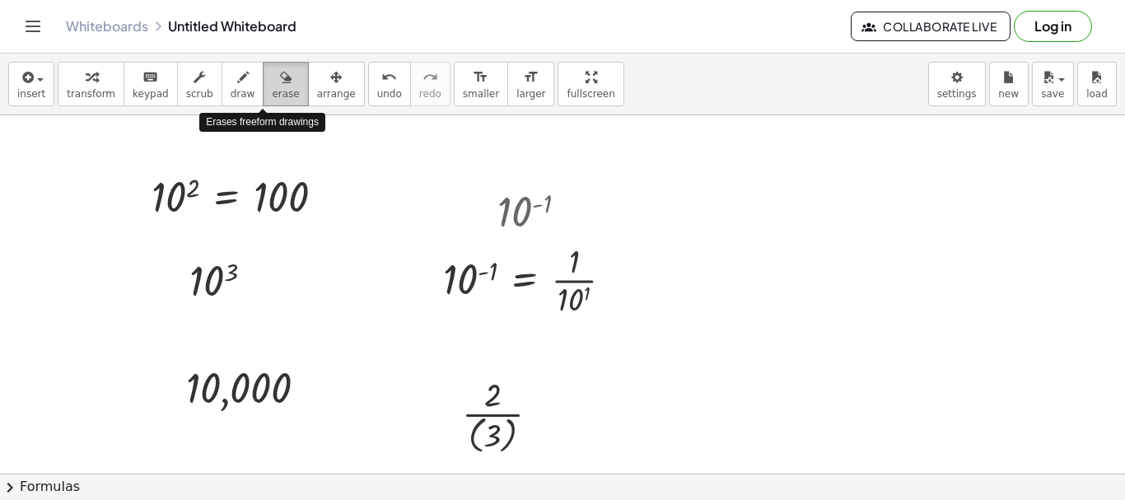
click at [272, 94] on span "erase" at bounding box center [285, 94] width 27 height 12
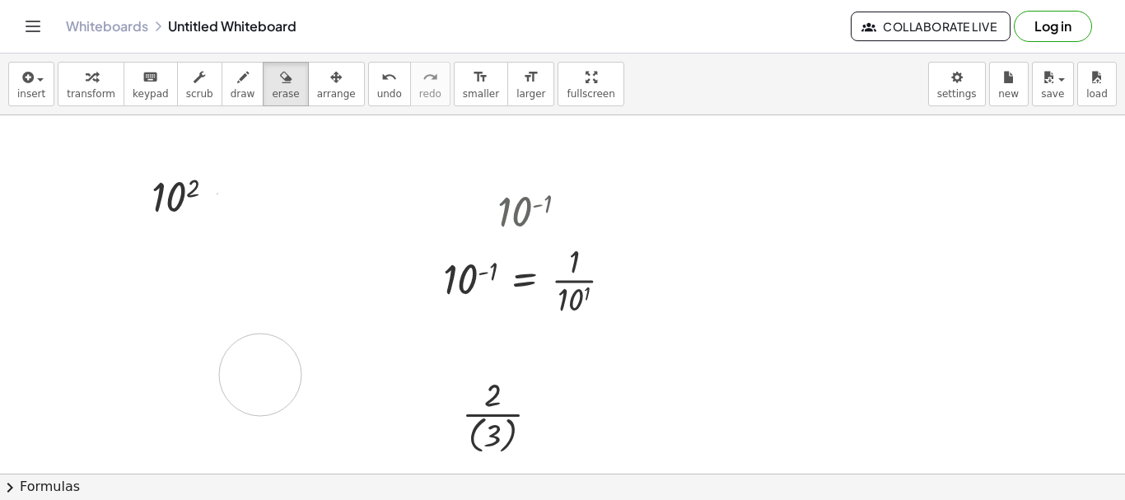
drag, startPoint x: 275, startPoint y: 185, endPoint x: 259, endPoint y: 376, distance: 191.8
click at [259, 376] on div at bounding box center [562, 432] width 1125 height 717
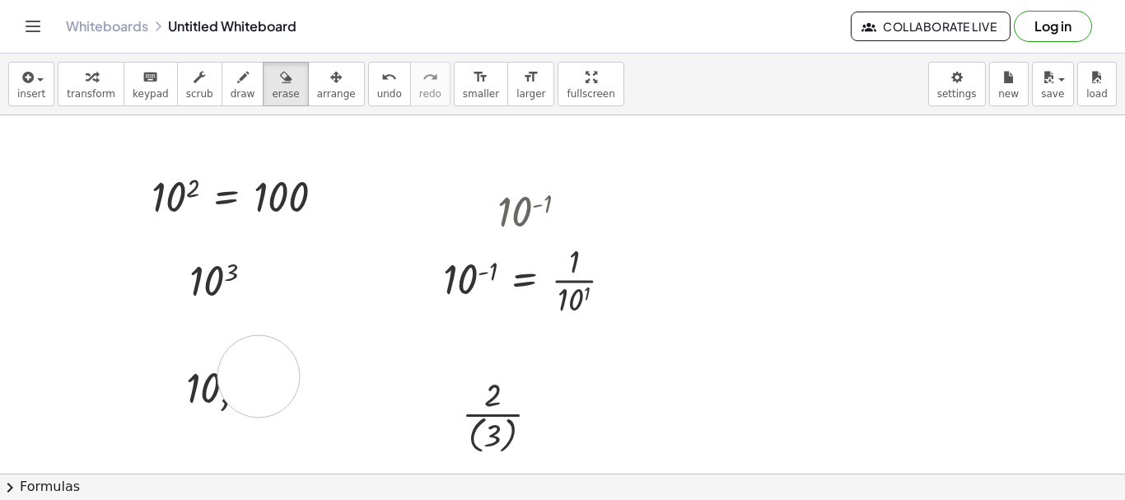
click at [259, 376] on div at bounding box center [562, 432] width 1125 height 717
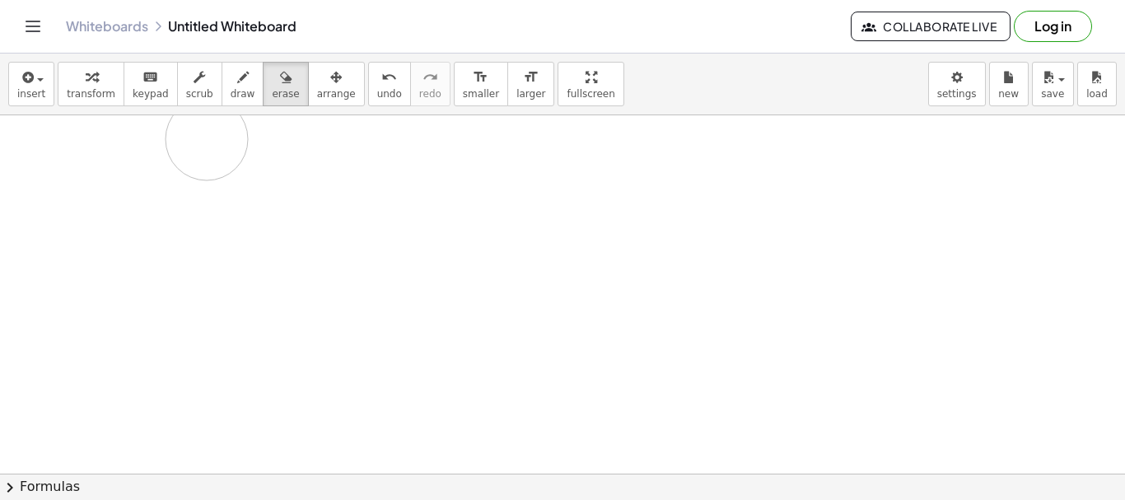
drag, startPoint x: 239, startPoint y: 381, endPoint x: 227, endPoint y: 124, distance: 257.2
click at [227, 124] on div at bounding box center [562, 432] width 1125 height 717
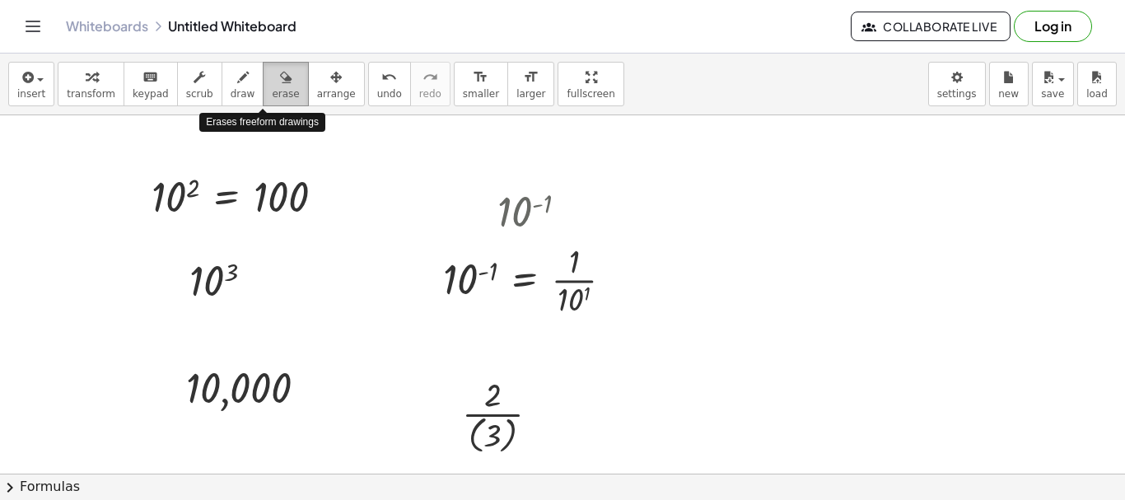
click at [272, 88] on span "erase" at bounding box center [285, 94] width 27 height 12
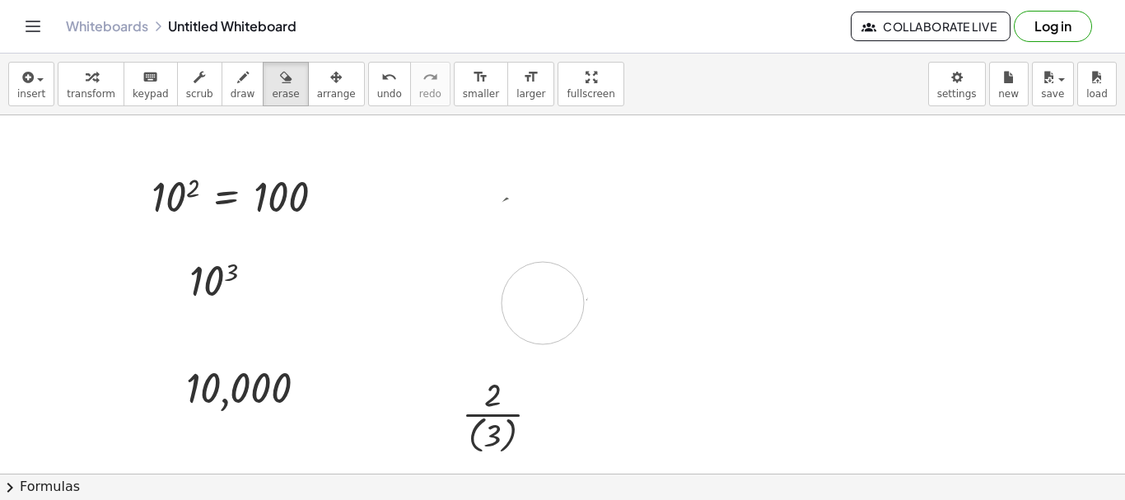
drag, startPoint x: 544, startPoint y: 228, endPoint x: 604, endPoint y: 251, distance: 63.6
click at [604, 251] on div at bounding box center [562, 432] width 1125 height 717
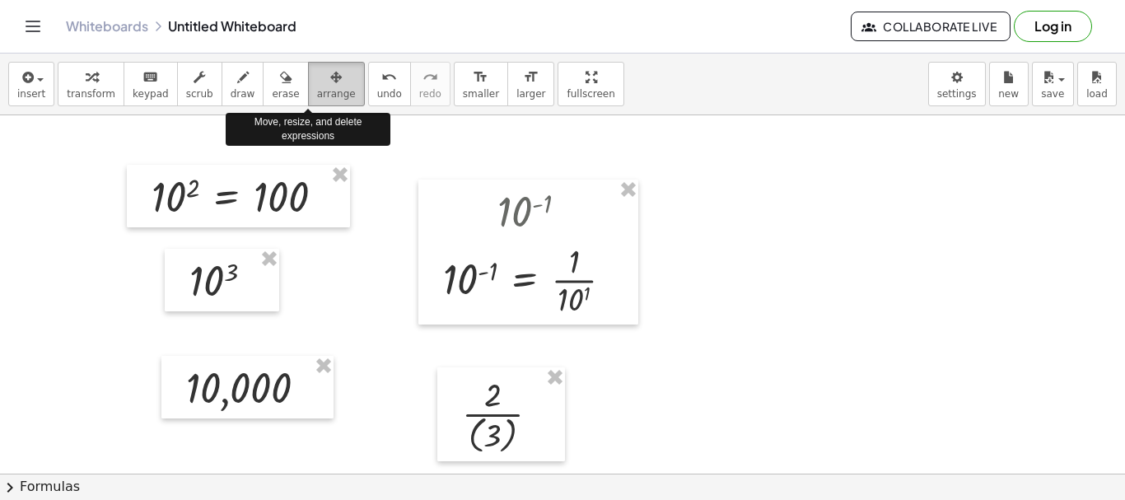
click at [330, 86] on icon "button" at bounding box center [336, 78] width 12 height 20
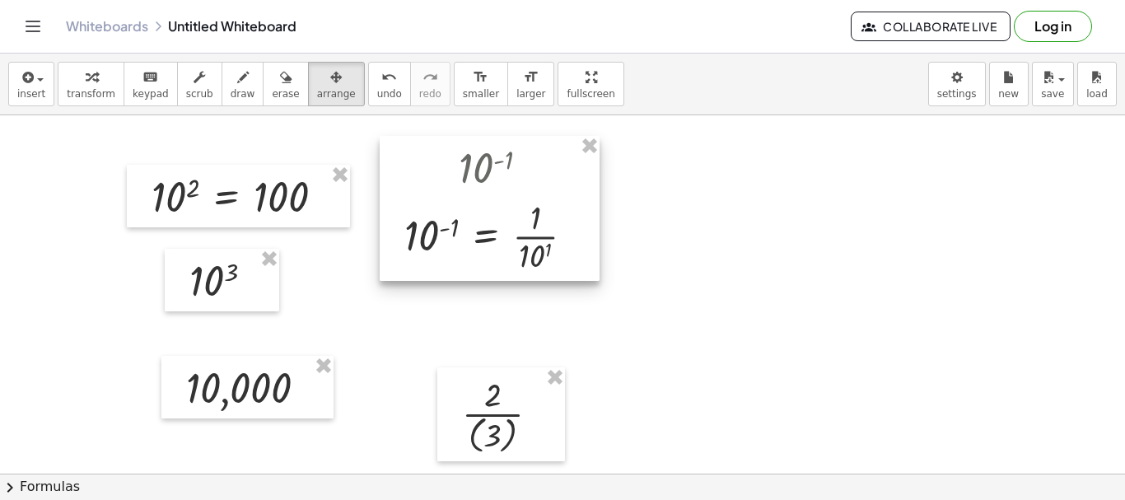
drag, startPoint x: 523, startPoint y: 227, endPoint x: 488, endPoint y: 184, distance: 55.6
click at [488, 184] on div at bounding box center [490, 208] width 220 height 145
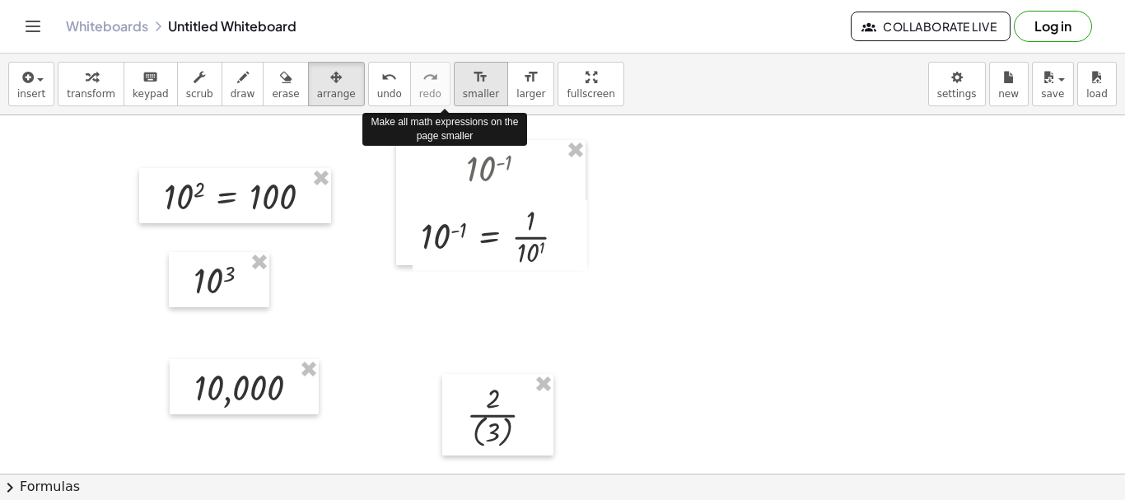
click at [463, 94] on span "smaller" at bounding box center [481, 94] width 36 height 12
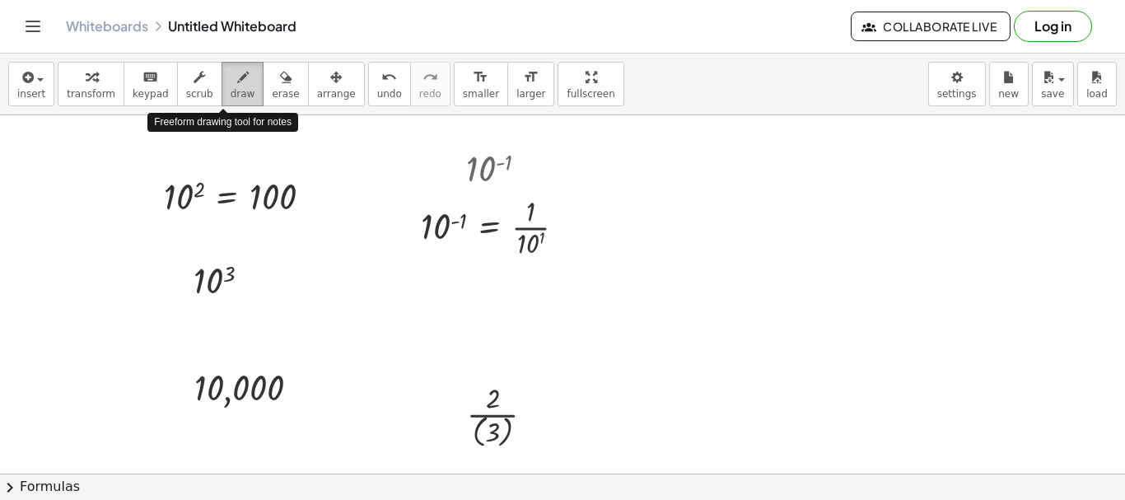
click at [237, 82] on icon "button" at bounding box center [243, 78] width 12 height 20
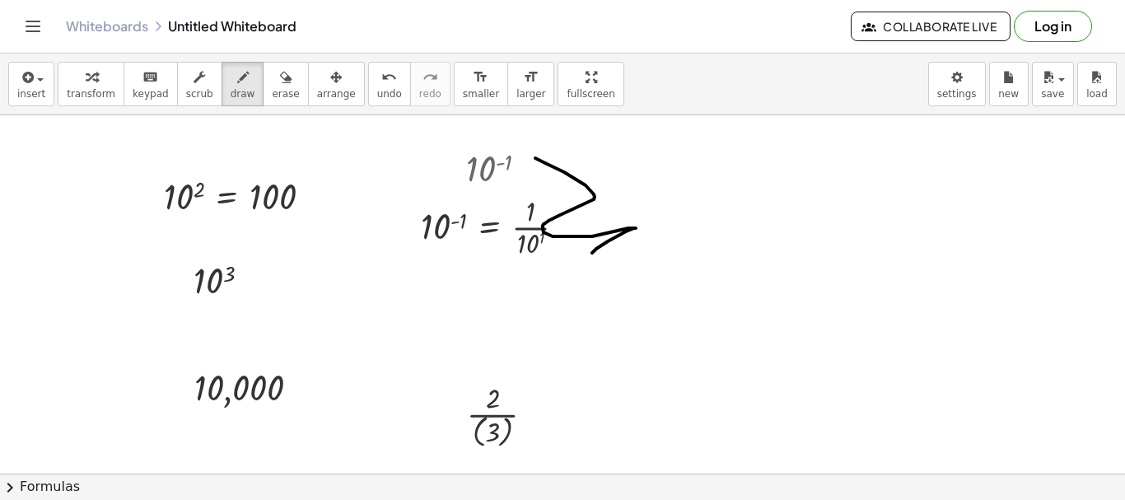
drag, startPoint x: 535, startPoint y: 158, endPoint x: 624, endPoint y: 283, distance: 153.6
click at [624, 283] on div at bounding box center [562, 432] width 1125 height 717
click at [272, 93] on span "erase" at bounding box center [285, 94] width 27 height 12
drag, startPoint x: 595, startPoint y: 179, endPoint x: 620, endPoint y: 263, distance: 87.8
click at [620, 263] on div at bounding box center [562, 432] width 1125 height 717
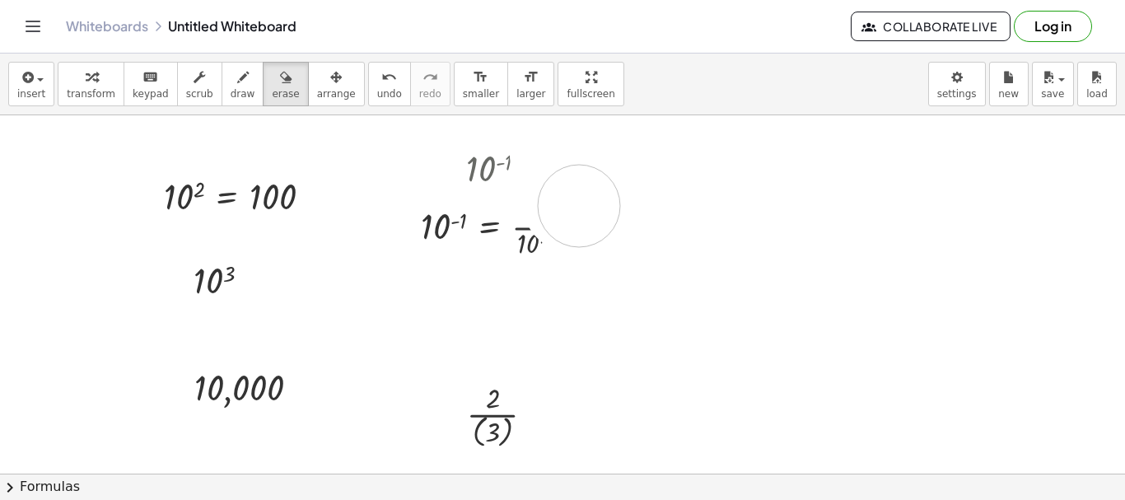
drag, startPoint x: 551, startPoint y: 156, endPoint x: 586, endPoint y: 208, distance: 63.5
click at [586, 208] on div at bounding box center [562, 432] width 1125 height 717
drag, startPoint x: 586, startPoint y: 208, endPoint x: 466, endPoint y: 161, distance: 129.1
click at [466, 161] on div at bounding box center [562, 432] width 1125 height 717
click at [490, 197] on div at bounding box center [562, 432] width 1125 height 717
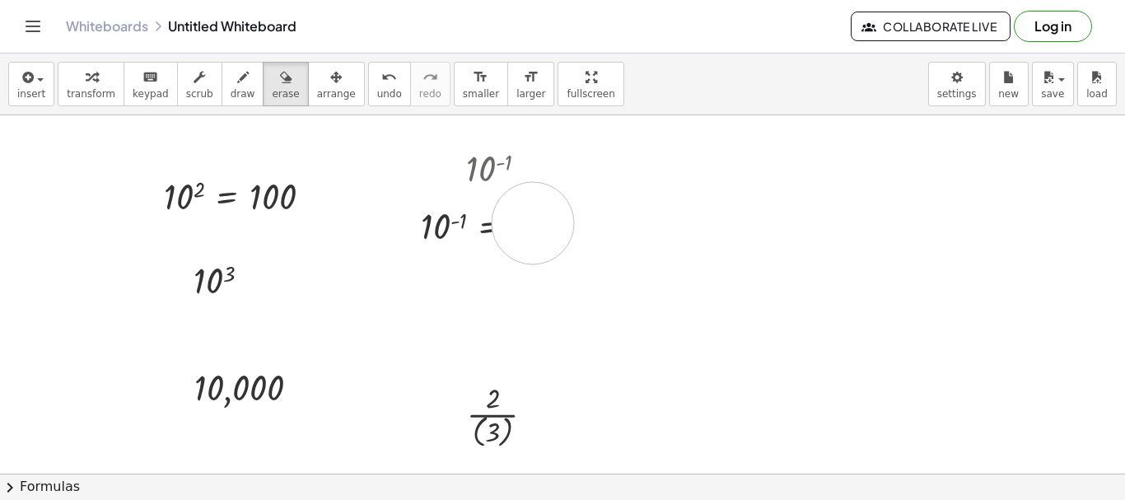
click at [533, 223] on div at bounding box center [562, 432] width 1125 height 717
click at [415, 247] on div at bounding box center [562, 432] width 1125 height 717
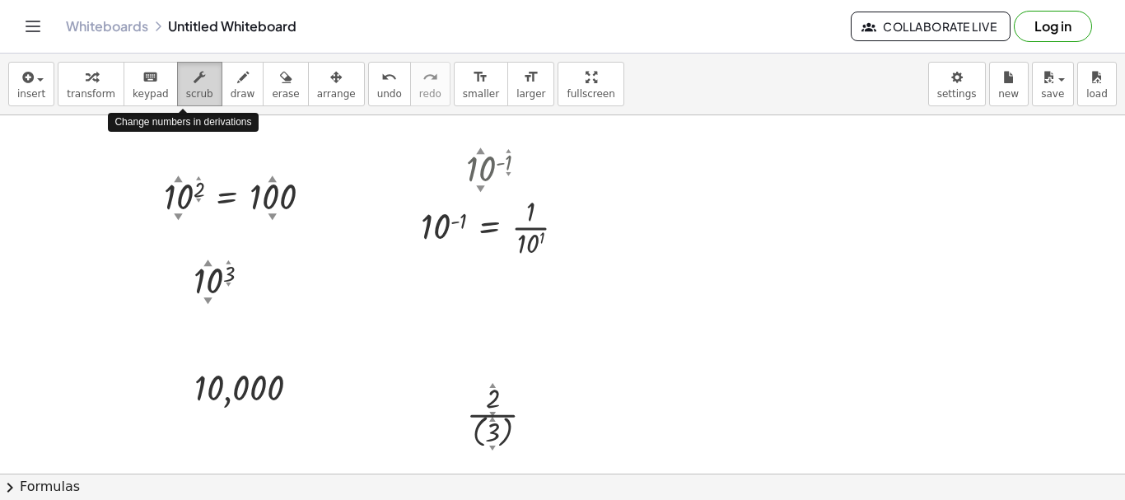
click at [186, 96] on span "scrub" at bounding box center [199, 94] width 27 height 12
drag, startPoint x: 481, startPoint y: 195, endPoint x: 563, endPoint y: 217, distance: 85.3
click at [563, 217] on div at bounding box center [500, 226] width 175 height 71
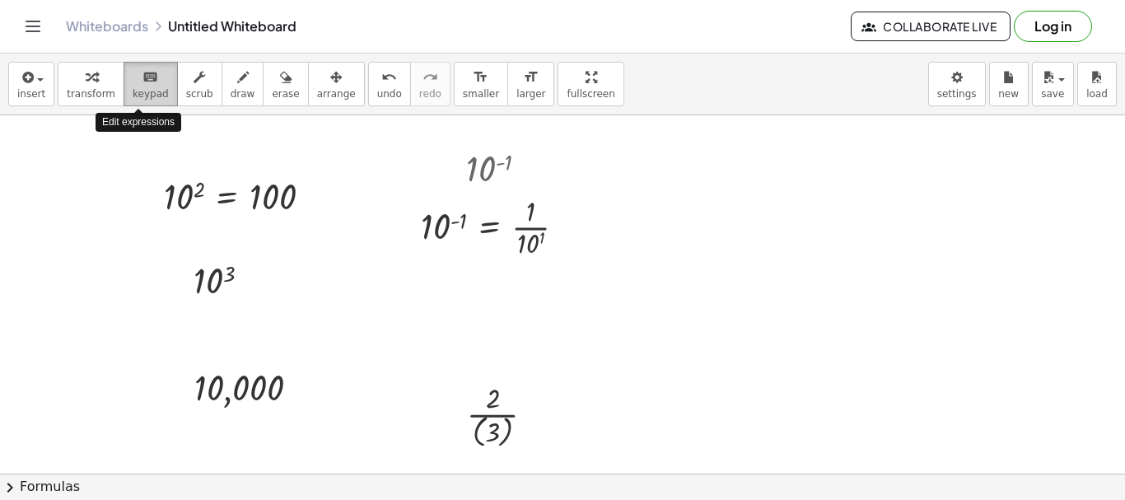
click at [133, 94] on span "keypad" at bounding box center [151, 94] width 36 height 12
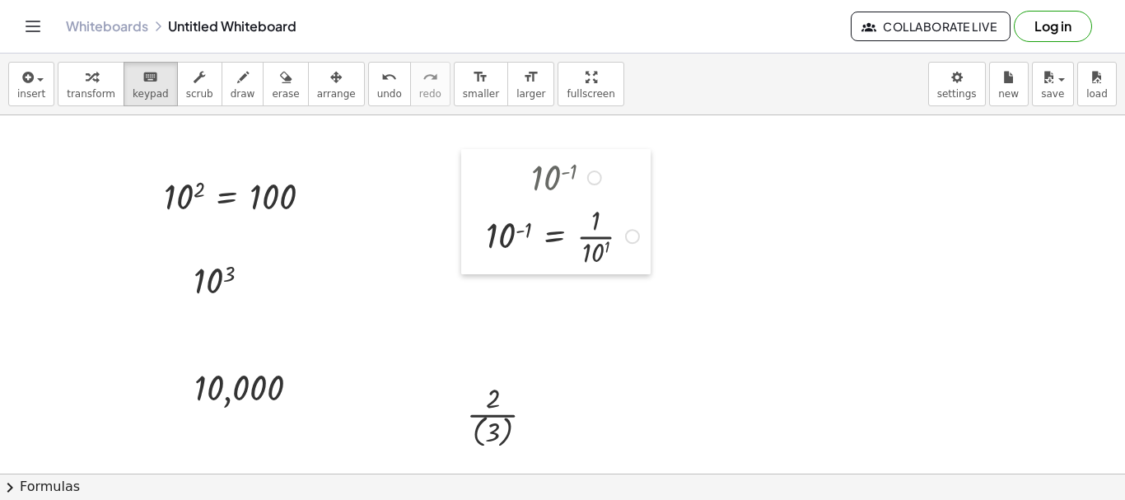
drag, startPoint x: 419, startPoint y: 198, endPoint x: 484, endPoint y: 207, distance: 65.7
click at [484, 207] on div at bounding box center [473, 211] width 25 height 125
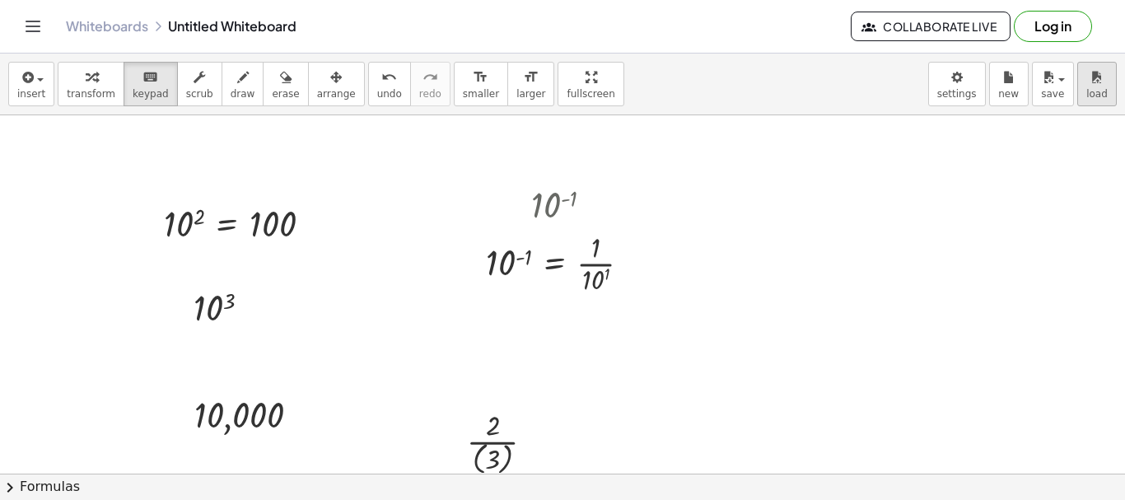
scroll to position [20, 0]
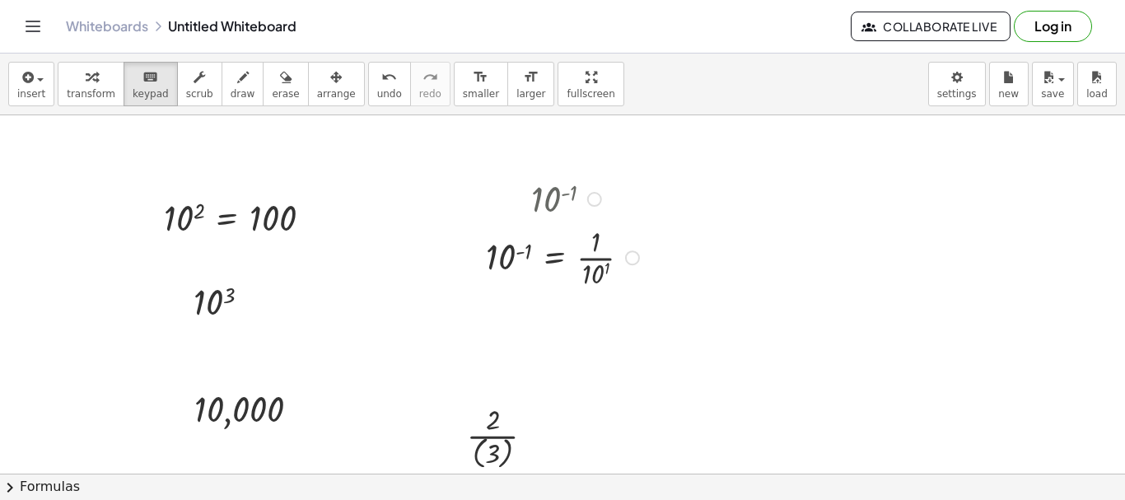
click at [499, 214] on div at bounding box center [565, 198] width 175 height 47
click at [135, 92] on span "keypad" at bounding box center [151, 94] width 36 height 12
click at [192, 207] on div at bounding box center [184, 218] width 40 height 39
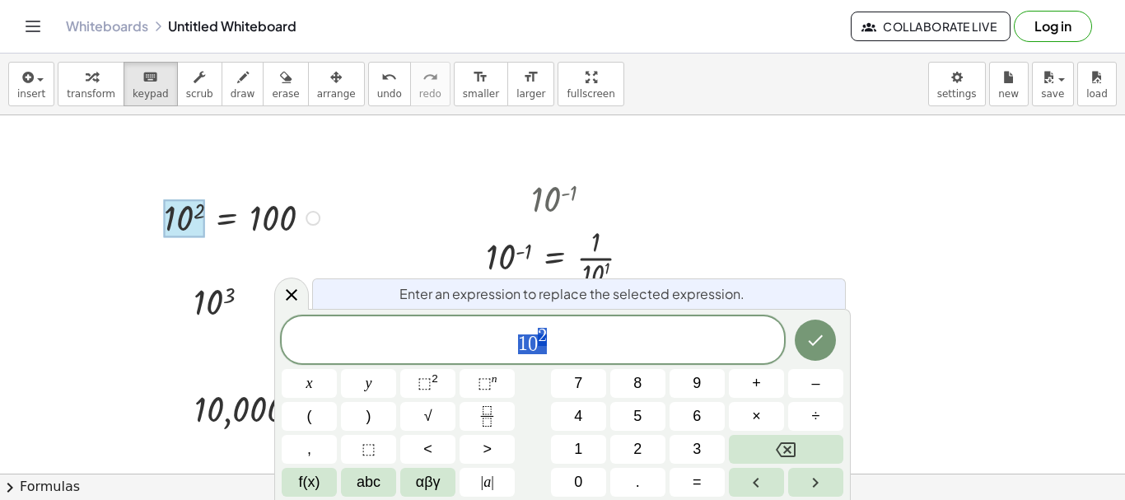
click at [192, 207] on div at bounding box center [184, 218] width 40 height 39
click at [549, 198] on div at bounding box center [565, 198] width 175 height 47
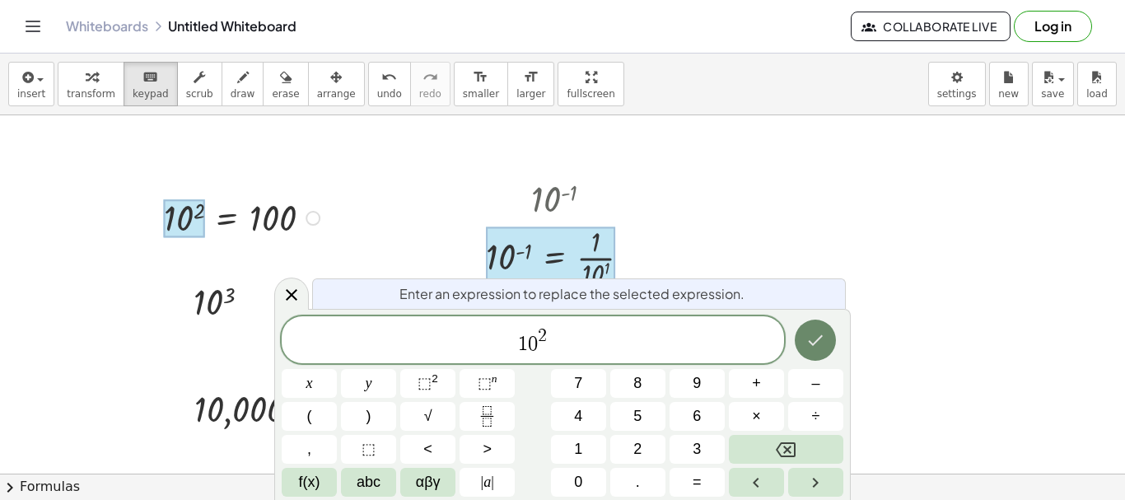
click at [801, 351] on button "Done" at bounding box center [815, 340] width 41 height 41
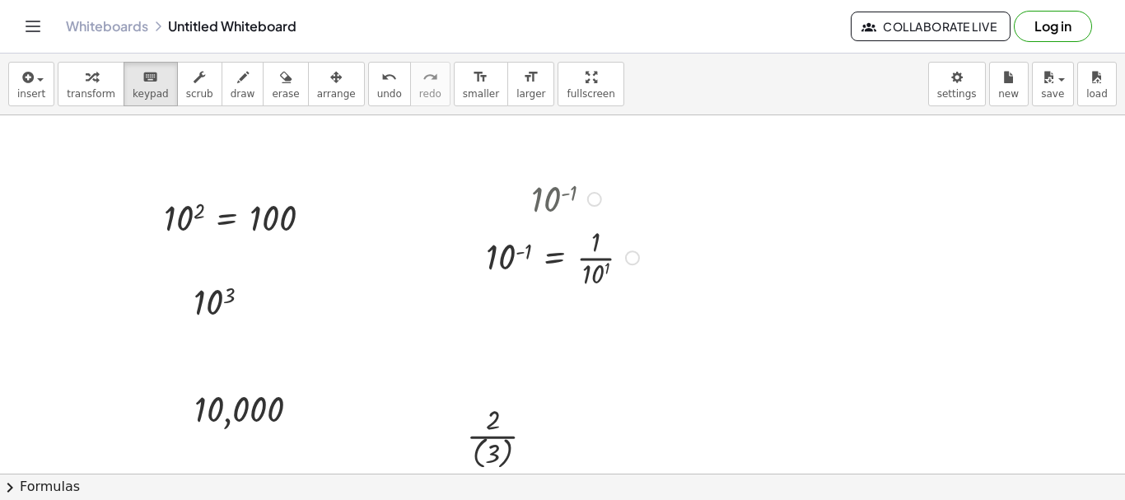
click at [553, 210] on div at bounding box center [565, 198] width 175 height 47
click at [138, 91] on span "keypad" at bounding box center [151, 94] width 36 height 12
click at [542, 210] on div at bounding box center [565, 198] width 175 height 47
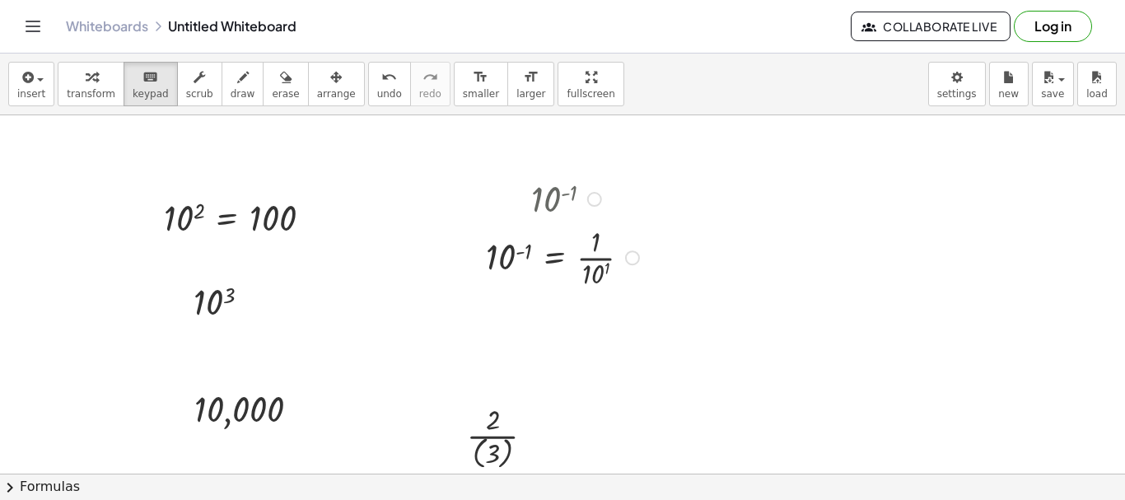
click at [542, 210] on div at bounding box center [565, 198] width 175 height 47
drag, startPoint x: 542, startPoint y: 210, endPoint x: 555, endPoint y: 204, distance: 14.4
click at [555, 204] on div at bounding box center [565, 198] width 175 height 47
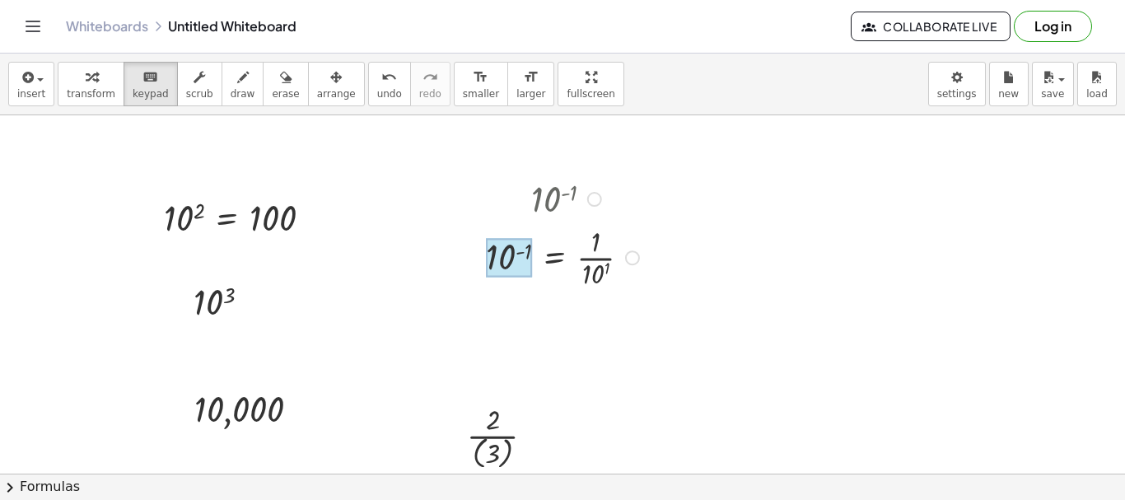
drag, startPoint x: 555, startPoint y: 204, endPoint x: 490, endPoint y: 249, distance: 78.8
click at [554, 258] on div "10 ( - 1 ) = · 1 · 10 1" at bounding box center [554, 258] width 0 height 0
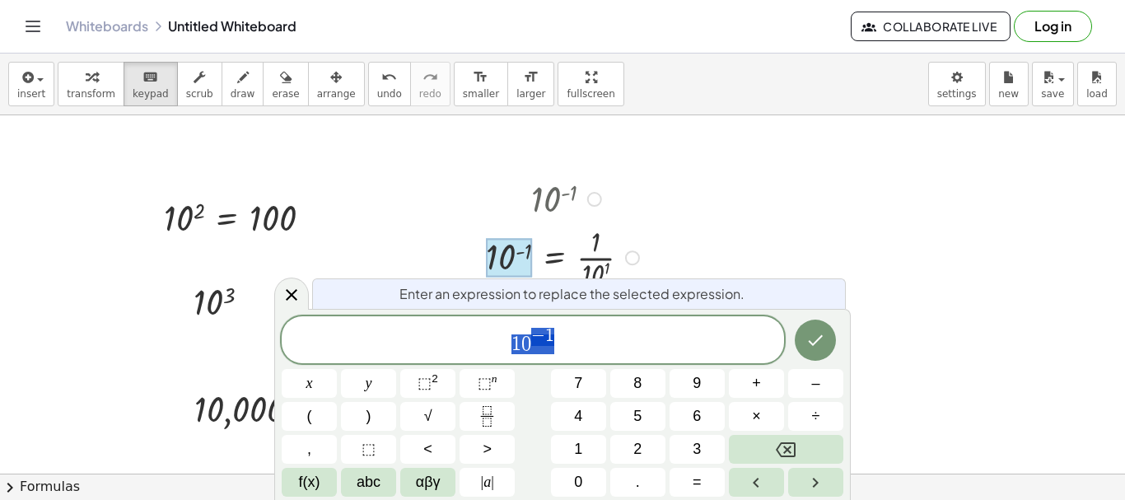
click at [490, 249] on div at bounding box center [509, 258] width 46 height 39
click at [557, 334] on span "1 0 − 1 ​" at bounding box center [533, 341] width 502 height 30
click at [439, 418] on button "√" at bounding box center [427, 416] width 55 height 29
click at [493, 419] on icon "Fraction" at bounding box center [487, 416] width 21 height 21
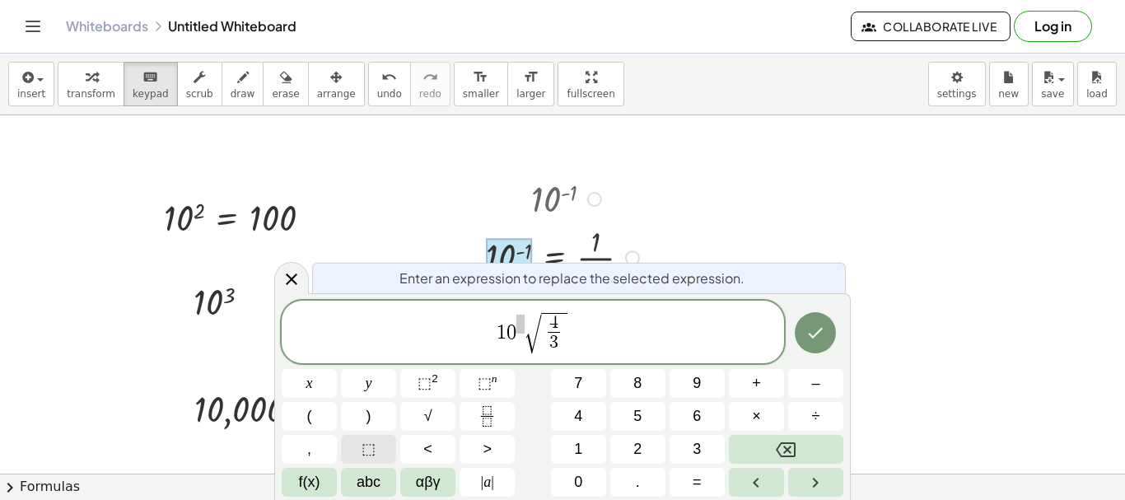
click at [368, 450] on span "⬚" at bounding box center [369, 449] width 14 height 22
click at [553, 343] on span "⬚" at bounding box center [558, 343] width 14 height 18
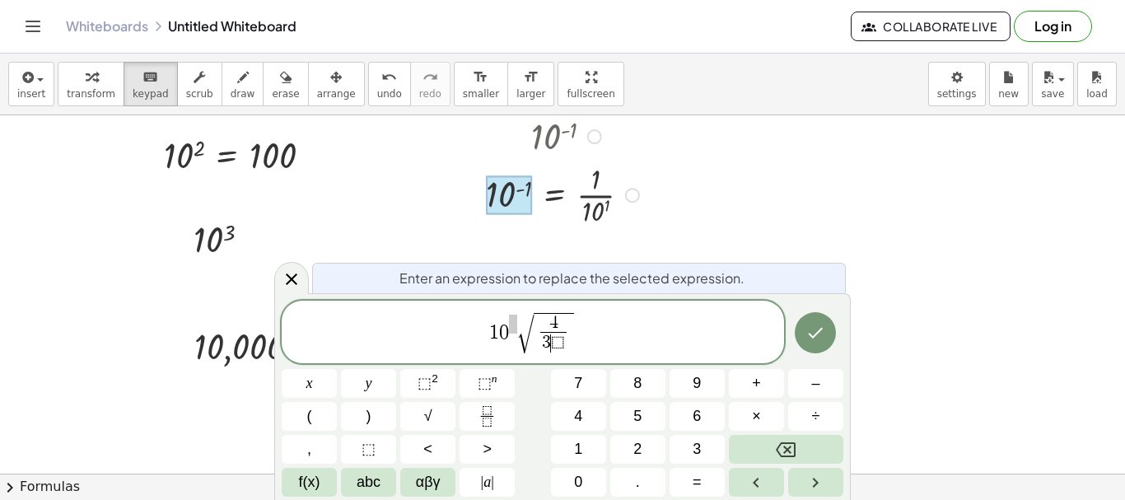
scroll to position [91, 0]
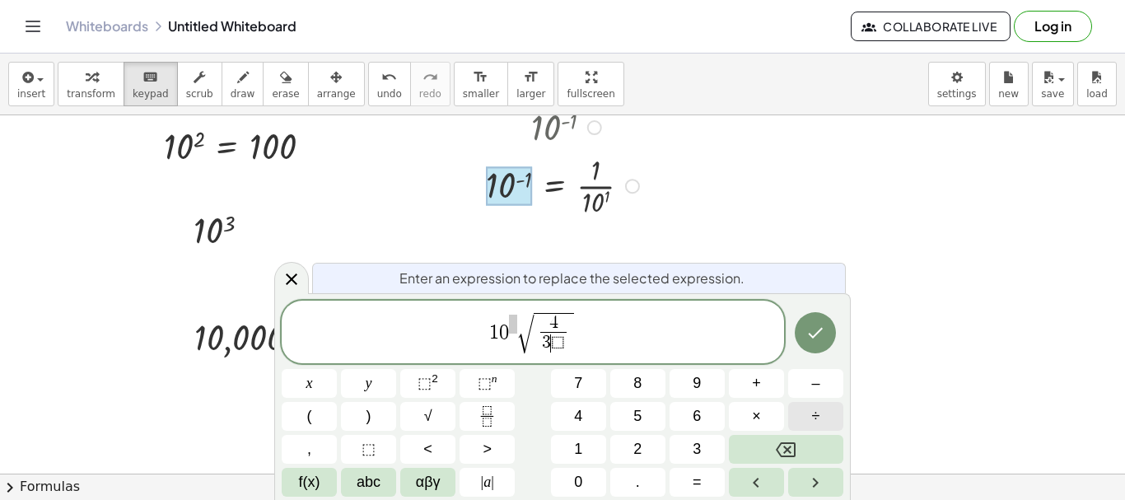
click at [820, 417] on span "÷" at bounding box center [816, 416] width 8 height 22
click at [767, 418] on button "×" at bounding box center [756, 416] width 55 height 29
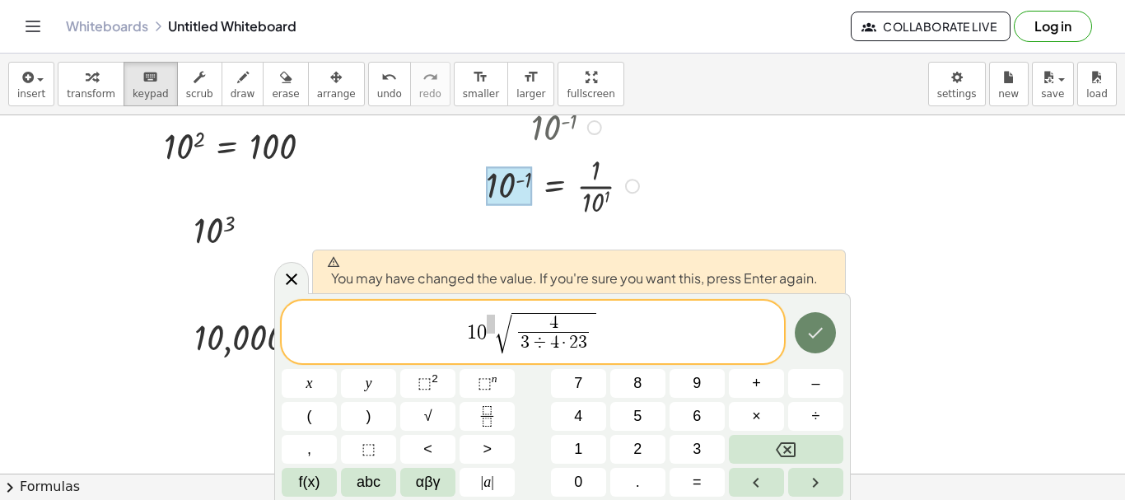
click at [815, 333] on icon "Done" at bounding box center [816, 333] width 20 height 20
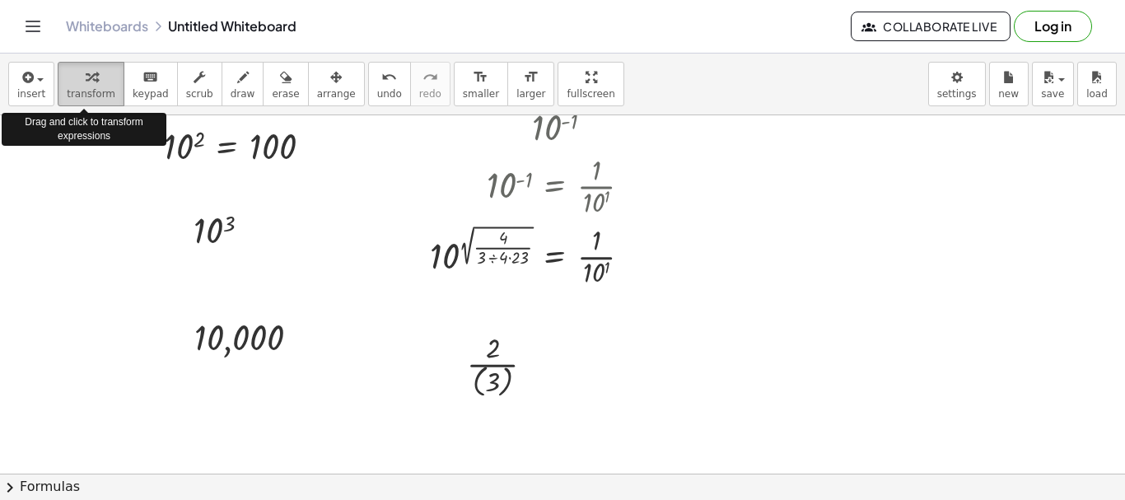
click at [86, 95] on span "transform" at bounding box center [91, 94] width 49 height 12
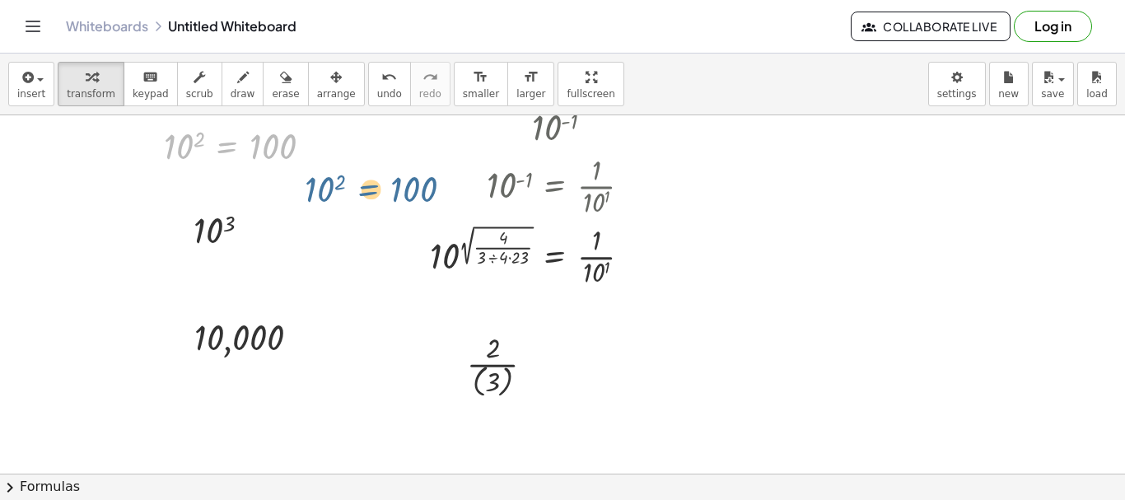
drag, startPoint x: 205, startPoint y: 144, endPoint x: 334, endPoint y: 212, distance: 145.2
click at [334, 212] on div "10 2 = 100 10 2 = 100 10 3 10 4 10,000 10 ( - 1 ) 10 ( - 1 ) = · 1 · 10 1 = · 1…" at bounding box center [562, 382] width 1125 height 717
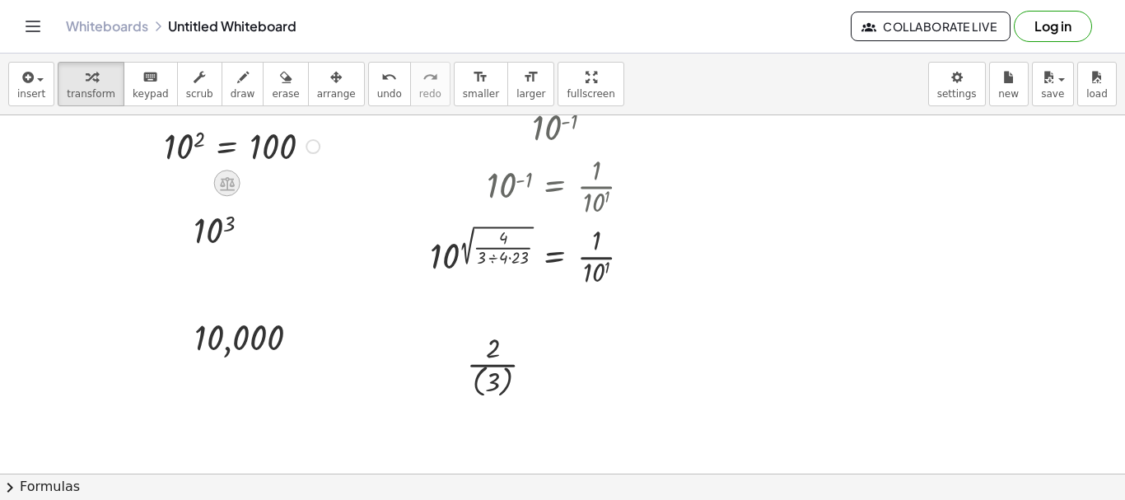
click at [220, 186] on icon at bounding box center [227, 184] width 15 height 14
click at [189, 186] on span "−" at bounding box center [194, 184] width 10 height 24
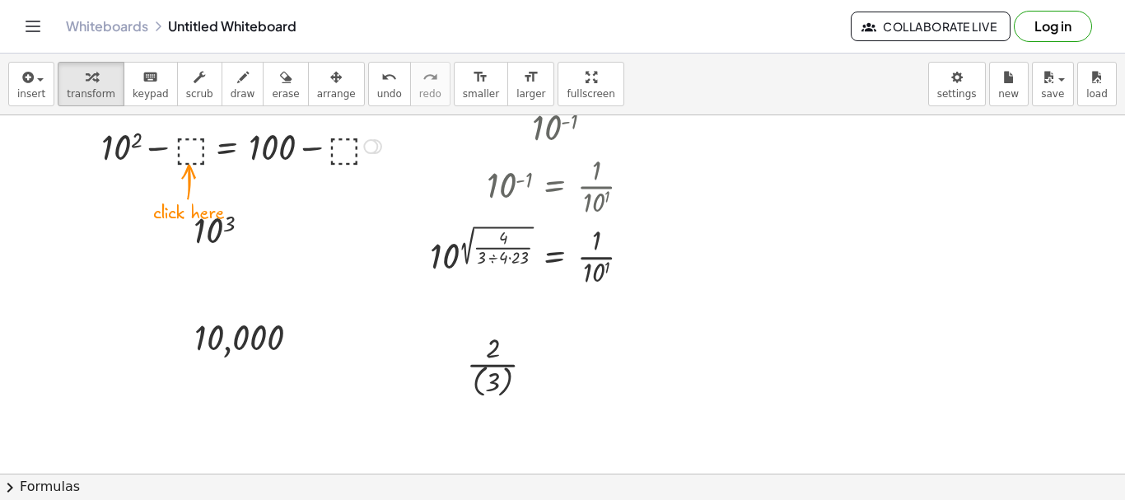
click at [194, 146] on div at bounding box center [243, 145] width 301 height 49
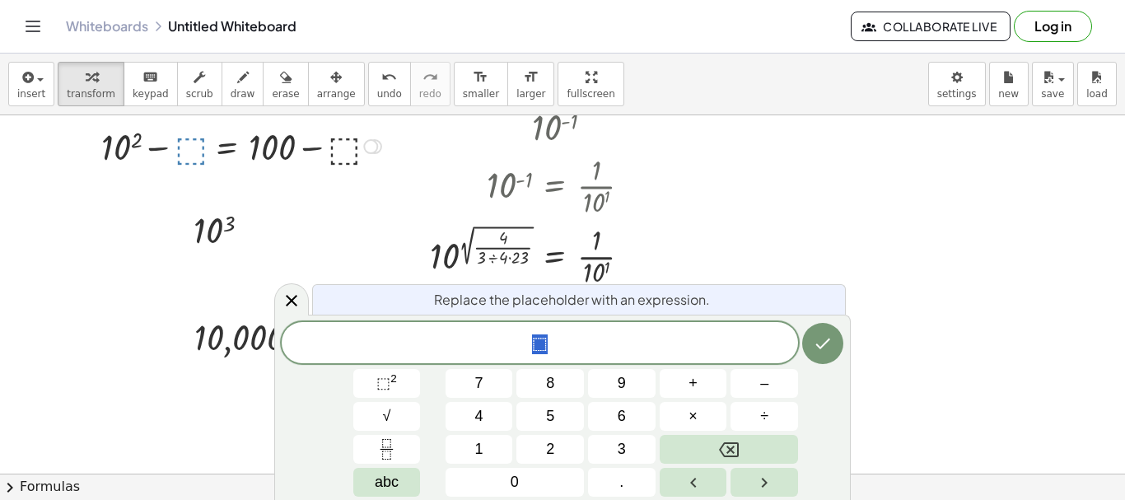
click at [194, 146] on div at bounding box center [243, 145] width 301 height 49
click at [967, 86] on body "Graspable Math Activities Get Started Activity Bank Assigned Work Classes White…" at bounding box center [562, 250] width 1125 height 500
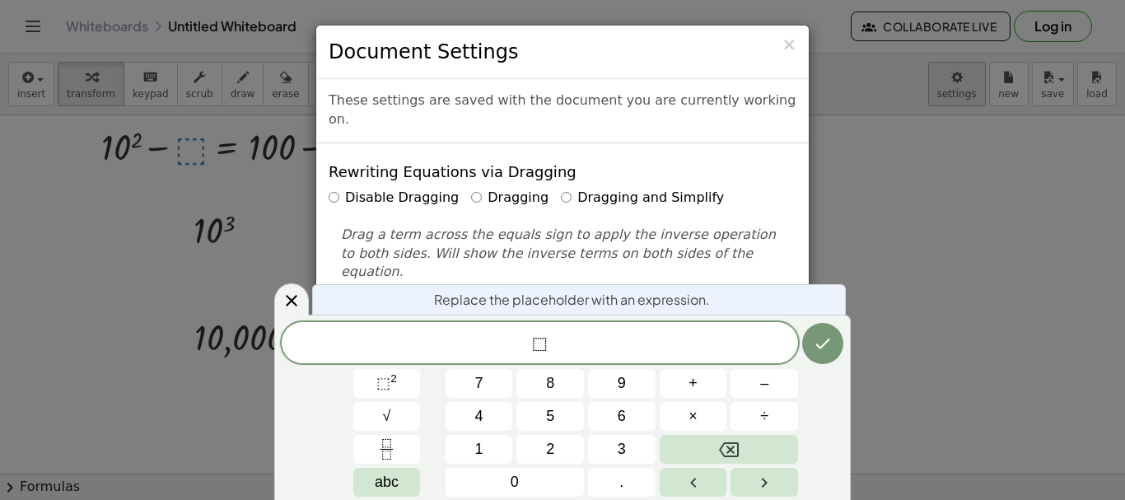
click at [967, 86] on div "× Document Settings These settings are saved with the document you are currentl…" at bounding box center [562, 250] width 1125 height 500
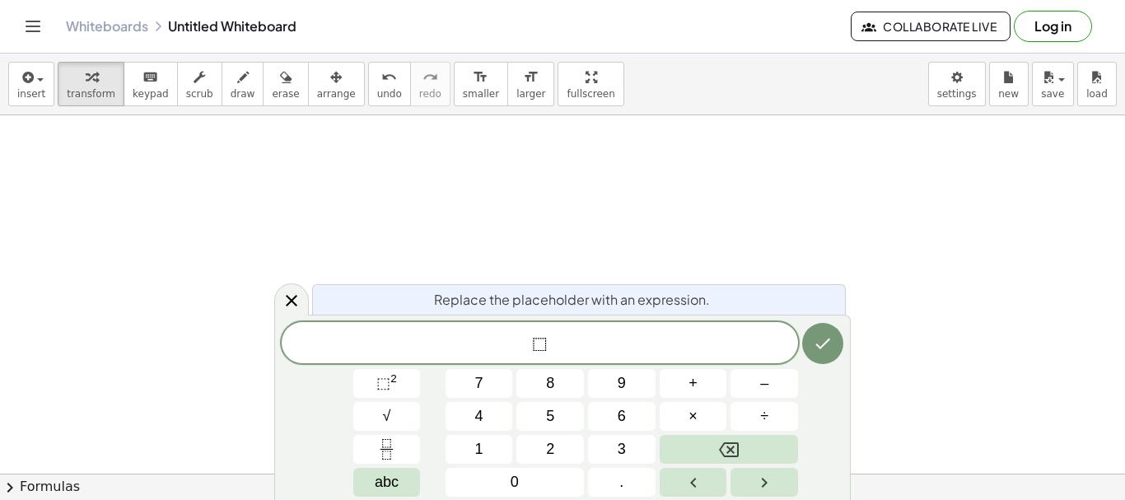
scroll to position [0, 0]
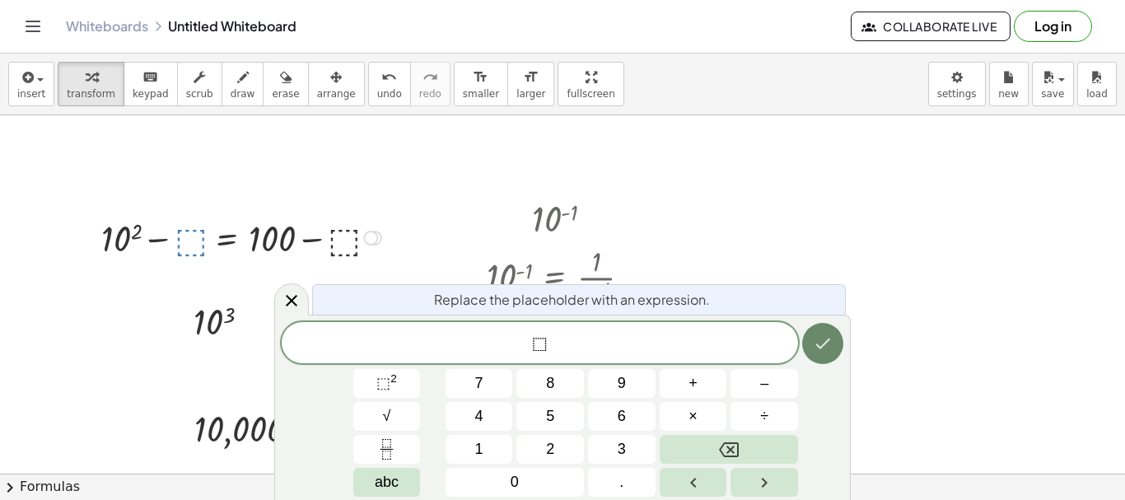
click at [820, 343] on icon "Done" at bounding box center [823, 344] width 20 height 20
